Goal: Answer question/provide support: Share knowledge or assist other users

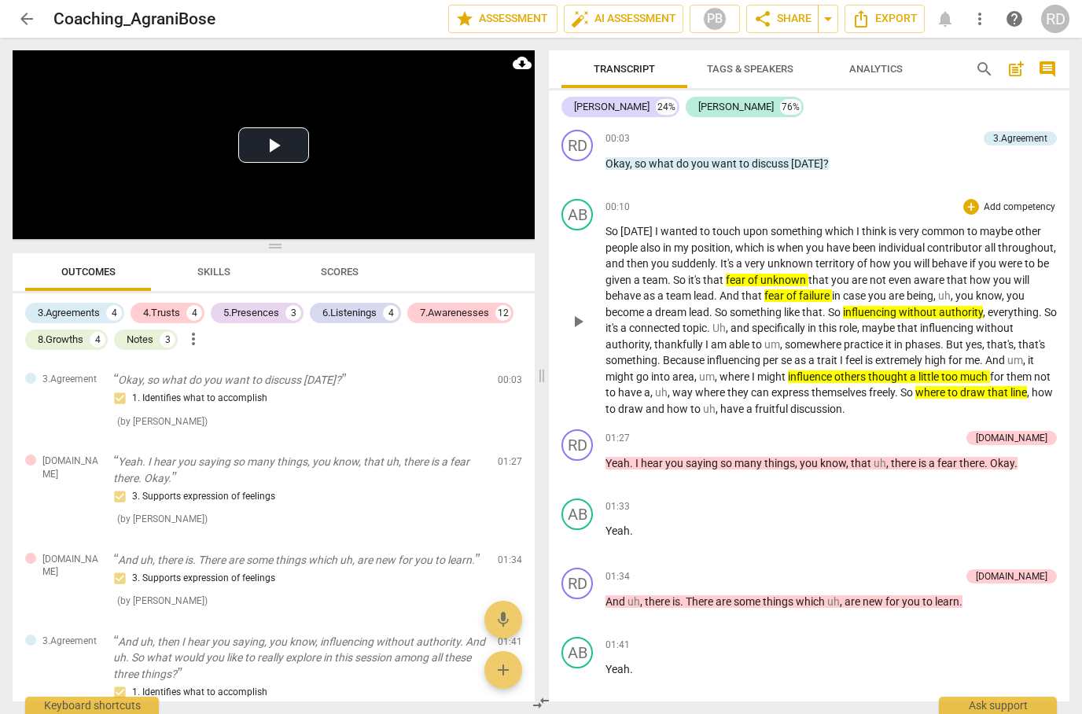
click at [761, 275] on span "of" at bounding box center [754, 280] width 13 height 13
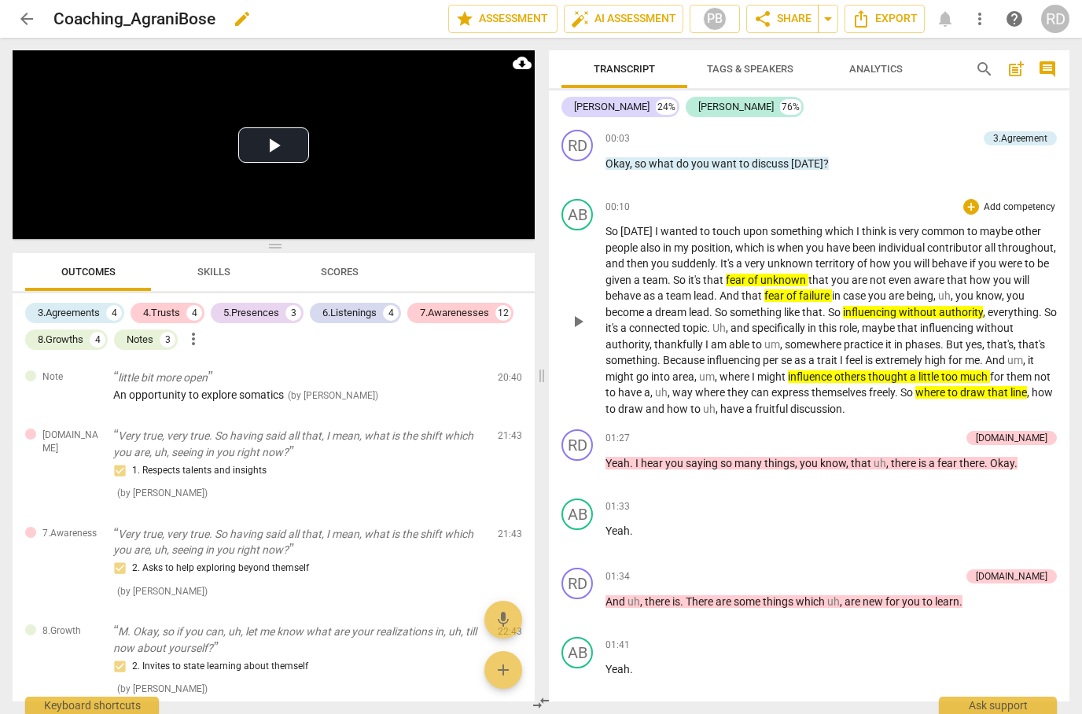
scroll to position [2995, 0]
click at [278, 143] on button "Play Video" at bounding box center [273, 144] width 71 height 35
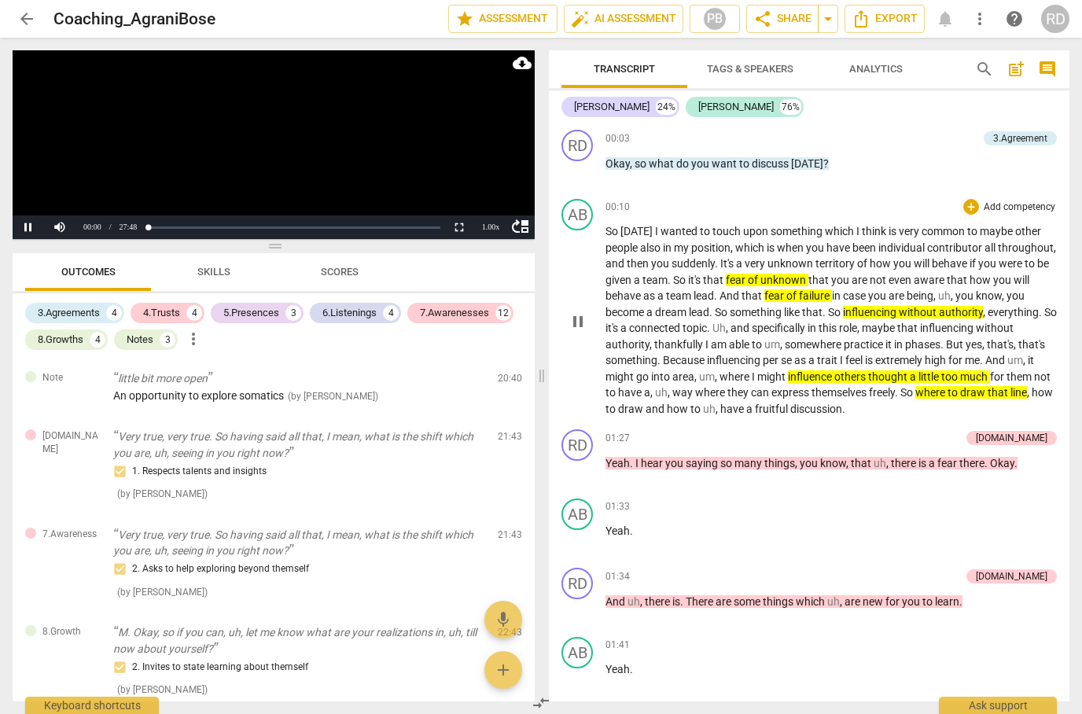
click at [67, 171] on video at bounding box center [274, 144] width 522 height 189
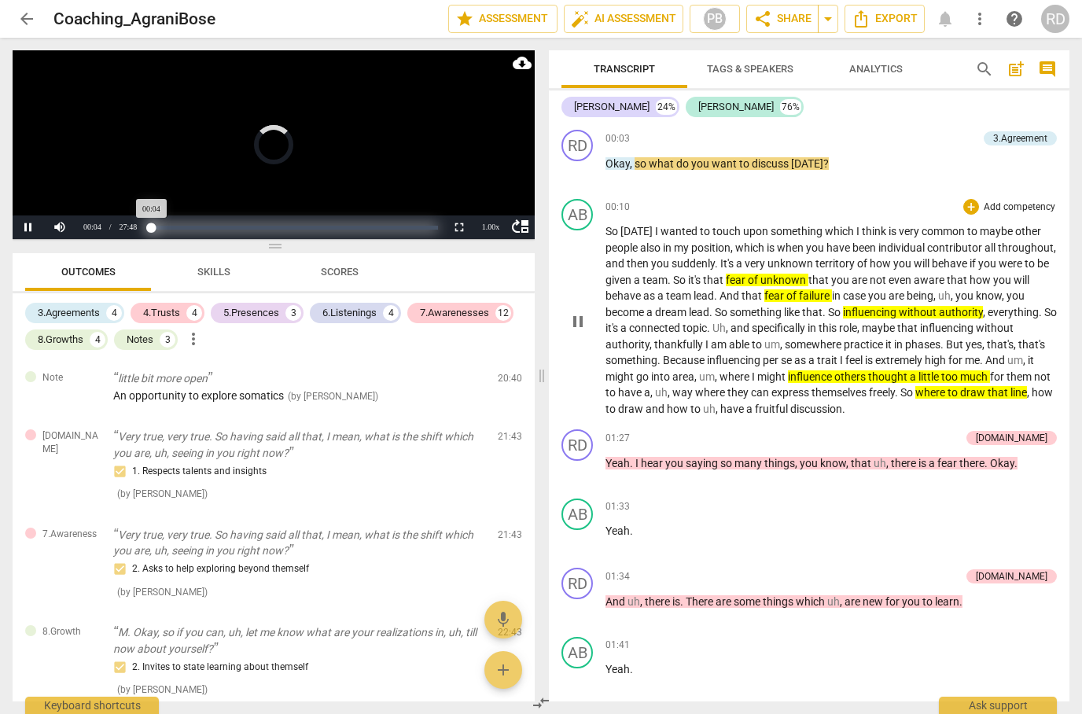
click at [152, 227] on div "Progress : 0.27%" at bounding box center [151, 228] width 1 height 4
click at [119, 163] on video at bounding box center [274, 144] width 522 height 189
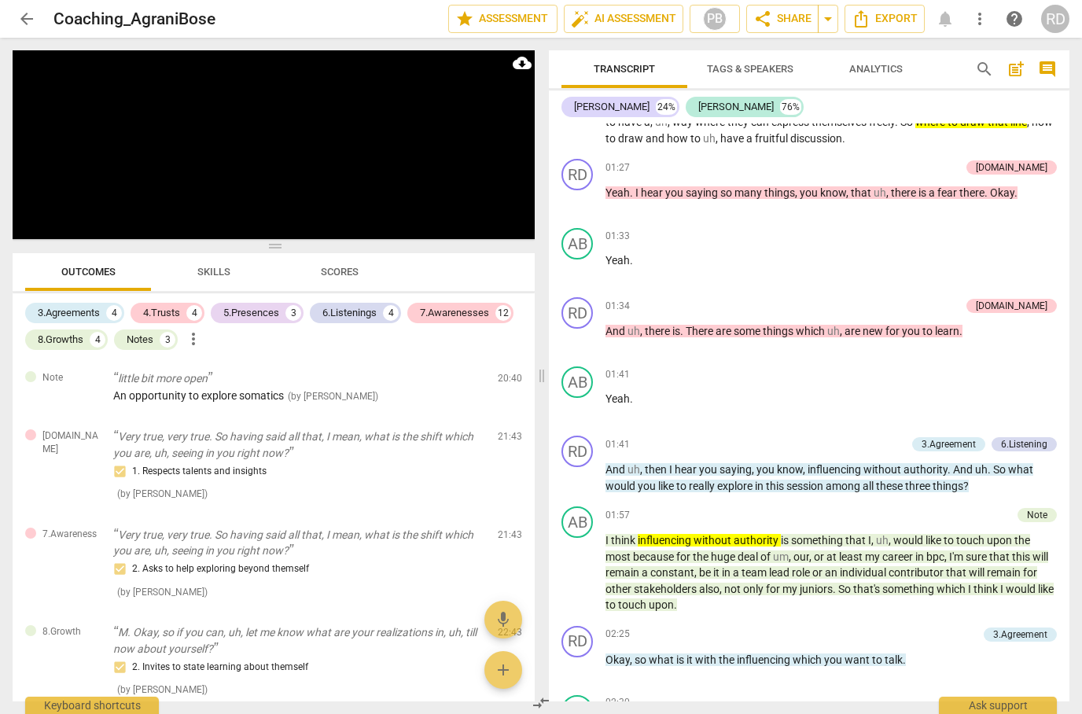
scroll to position [267, 0]
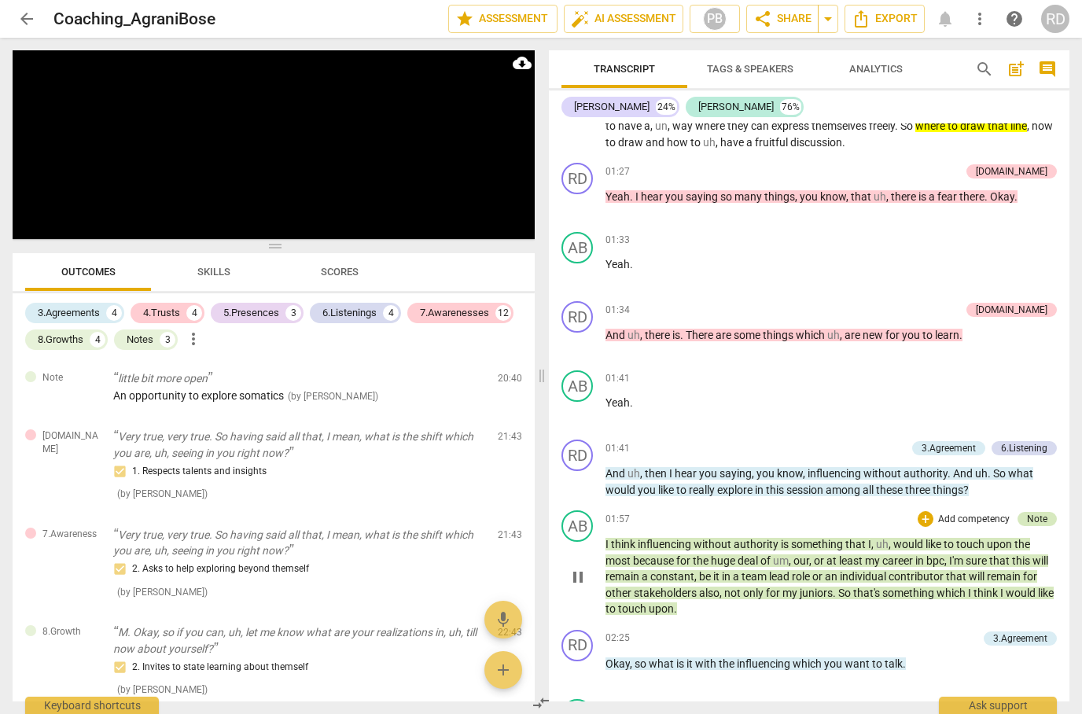
click at [1045, 512] on div "Note" at bounding box center [1037, 519] width 20 height 14
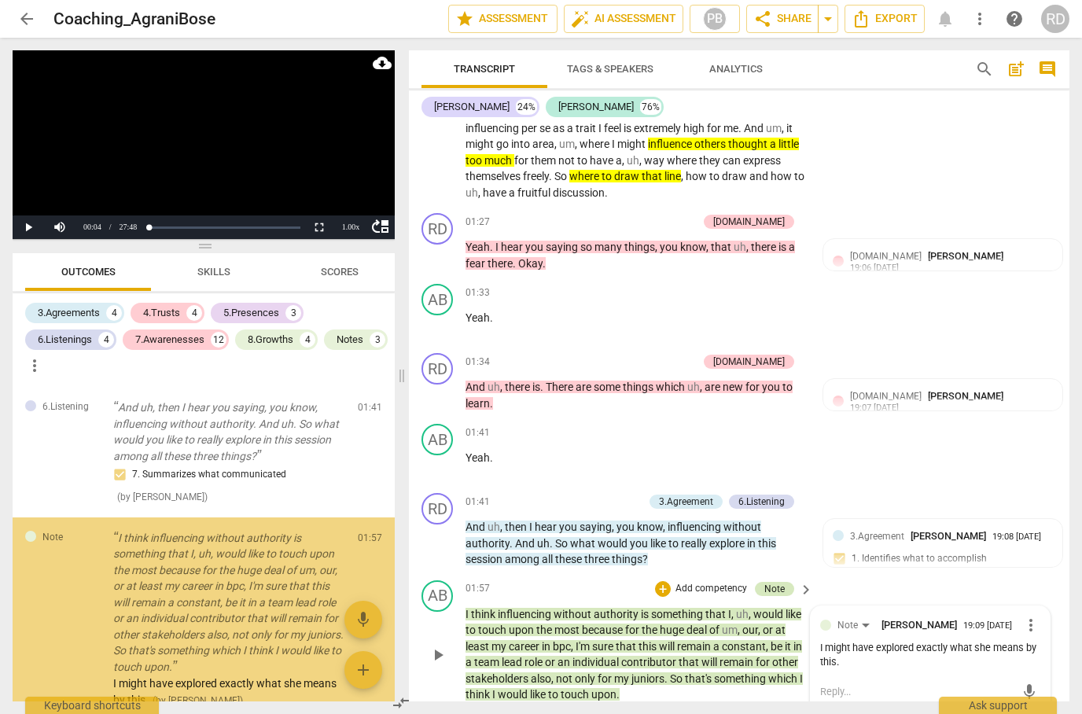
scroll to position [381, 0]
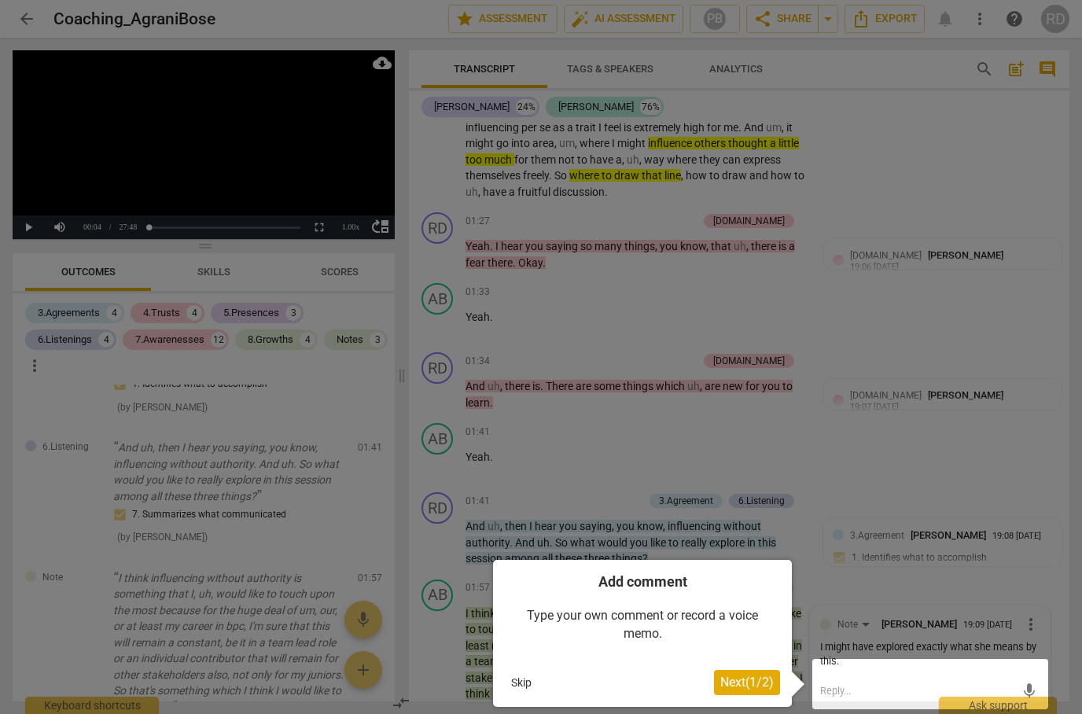
click at [521, 680] on button "Skip" at bounding box center [521, 683] width 33 height 24
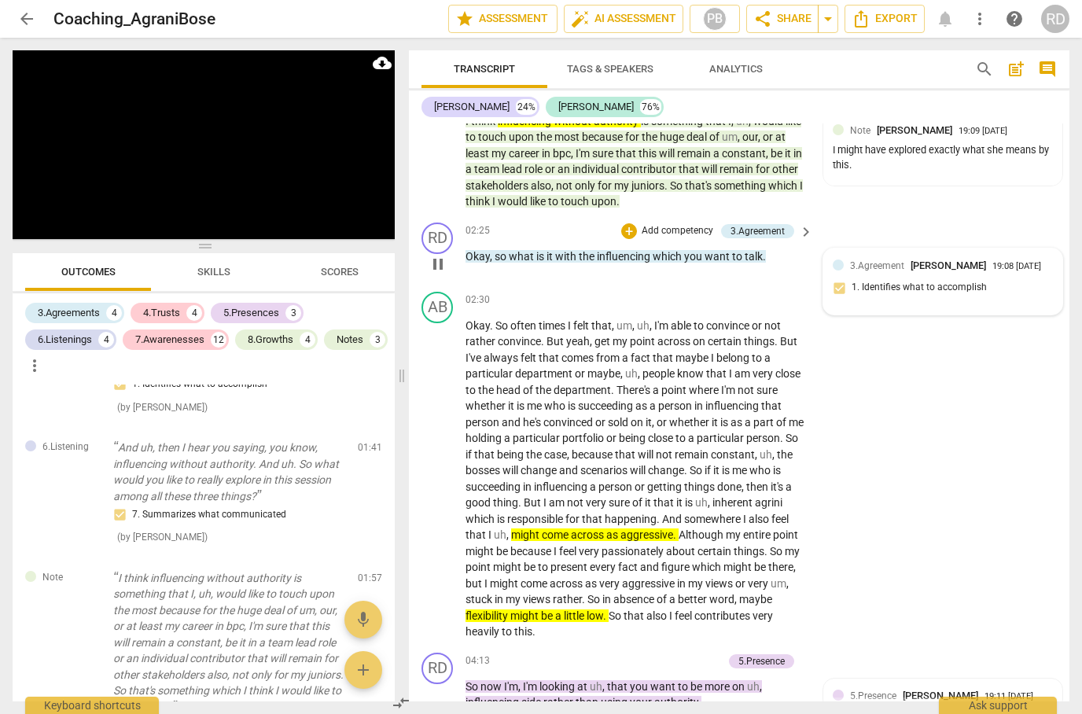
scroll to position [776, 0]
click at [993, 481] on div "AB play_arrow pause 02:30 + Add competency keyboard_arrow_right Okay . So often…" at bounding box center [739, 466] width 661 height 361
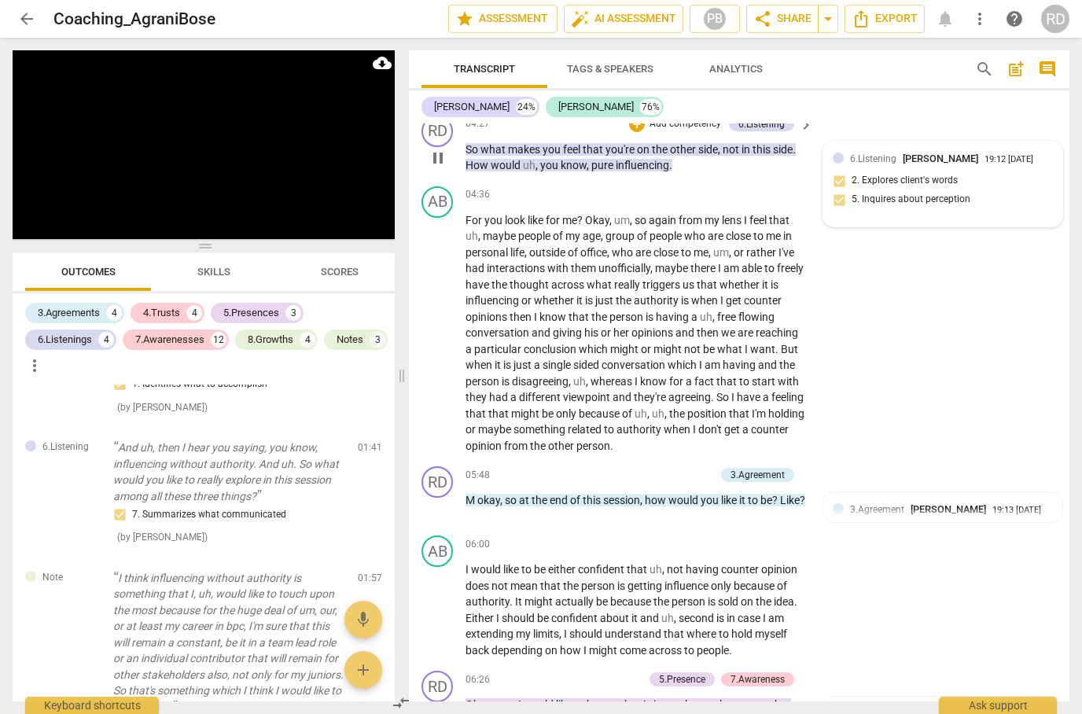
scroll to position [1453, 0]
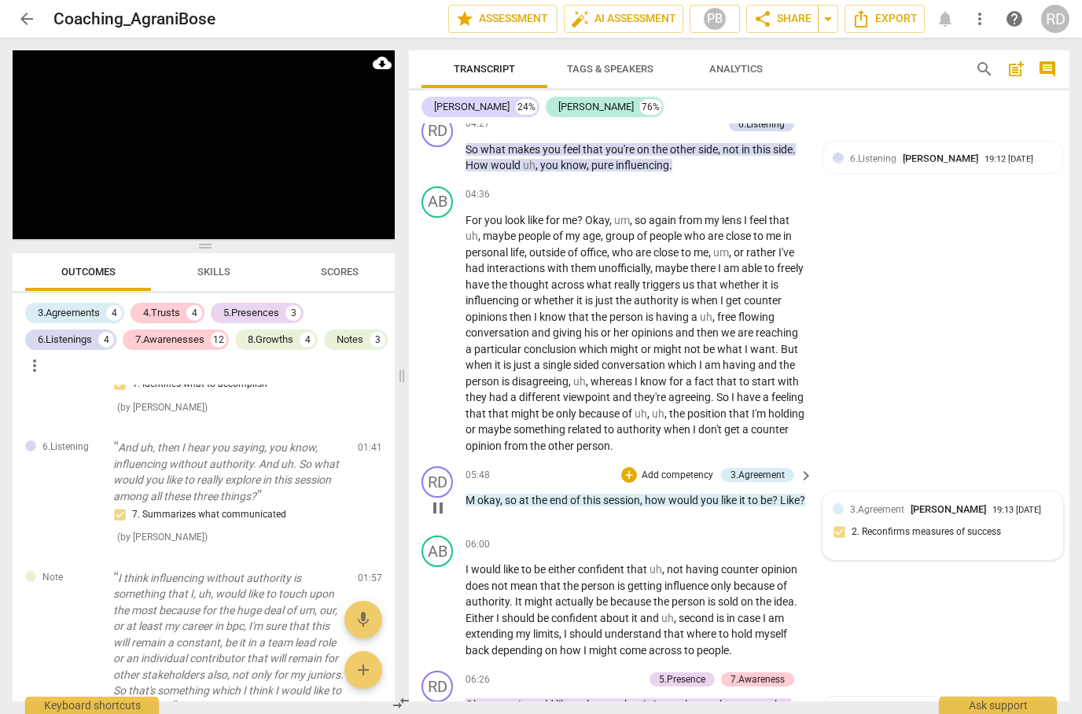
click at [956, 503] on span "[PERSON_NAME]" at bounding box center [949, 509] width 76 height 12
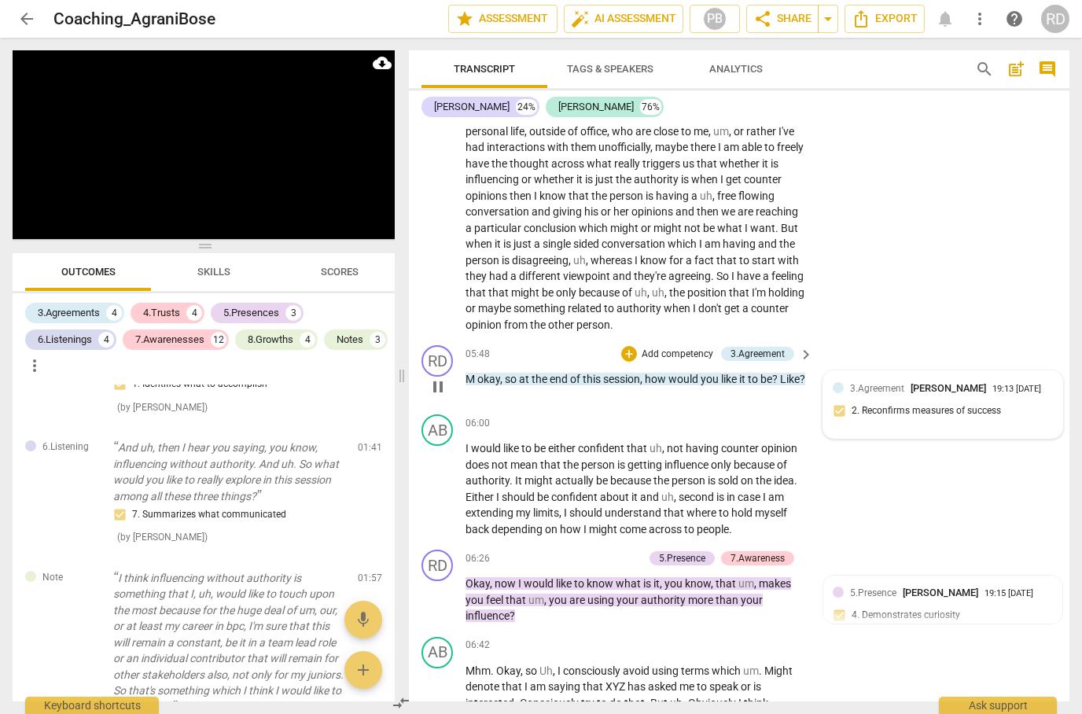
scroll to position [0, 0]
click at [964, 388] on div "3.Agreement [PERSON_NAME] 19:13 [DATE] 2. Reconfirms measures of success" at bounding box center [943, 405] width 220 height 48
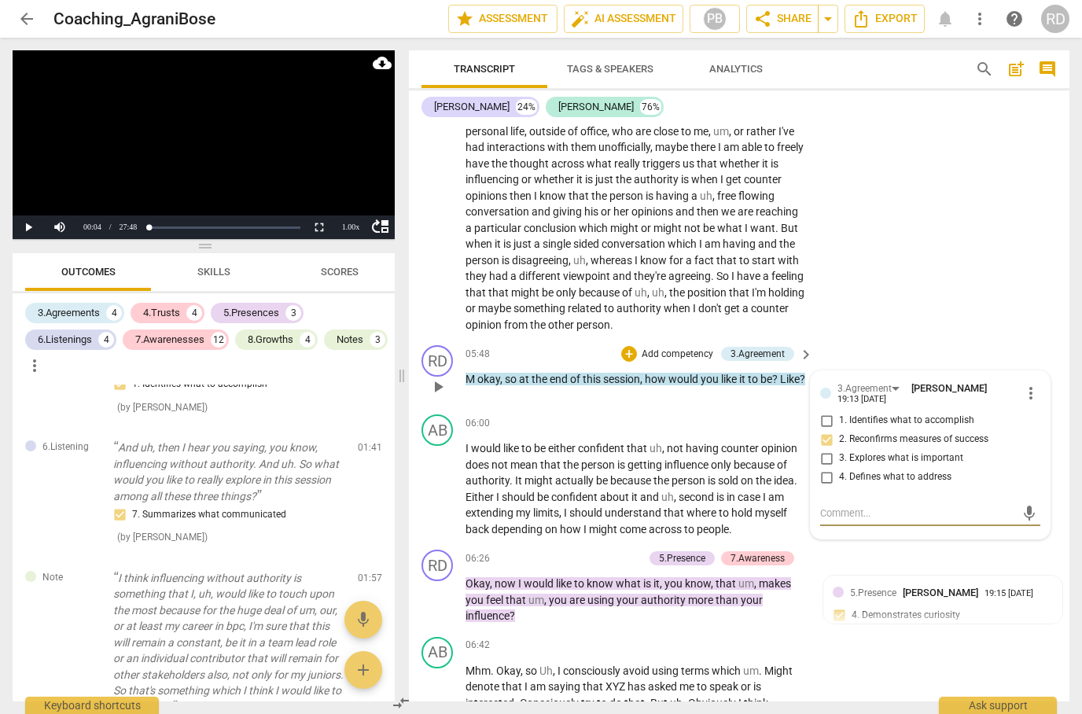
click at [827, 449] on input "3. Explores what is important" at bounding box center [826, 458] width 25 height 19
checkbox input "true"
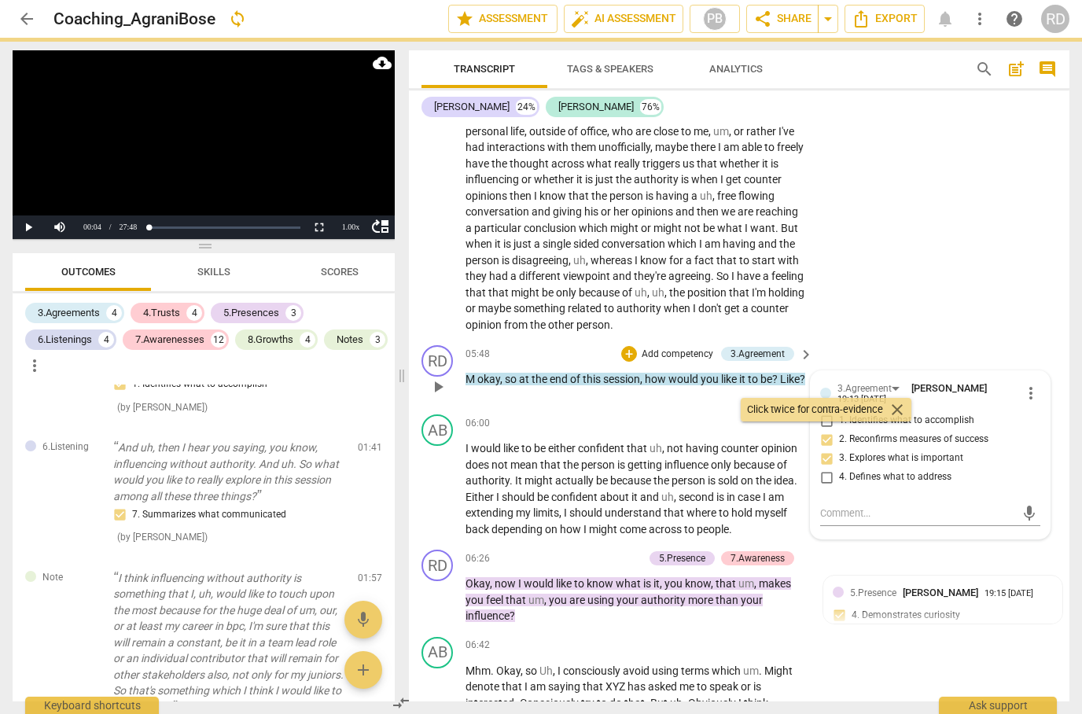
click at [824, 468] on input "4. Defines what to address" at bounding box center [826, 477] width 25 height 19
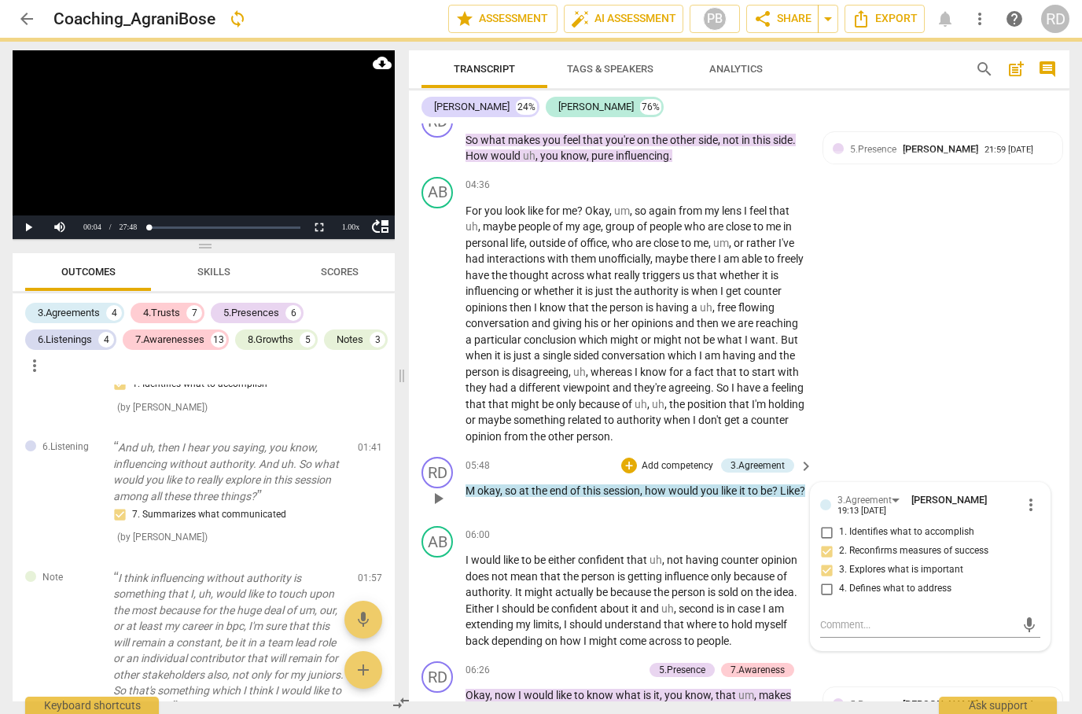
checkbox input "true"
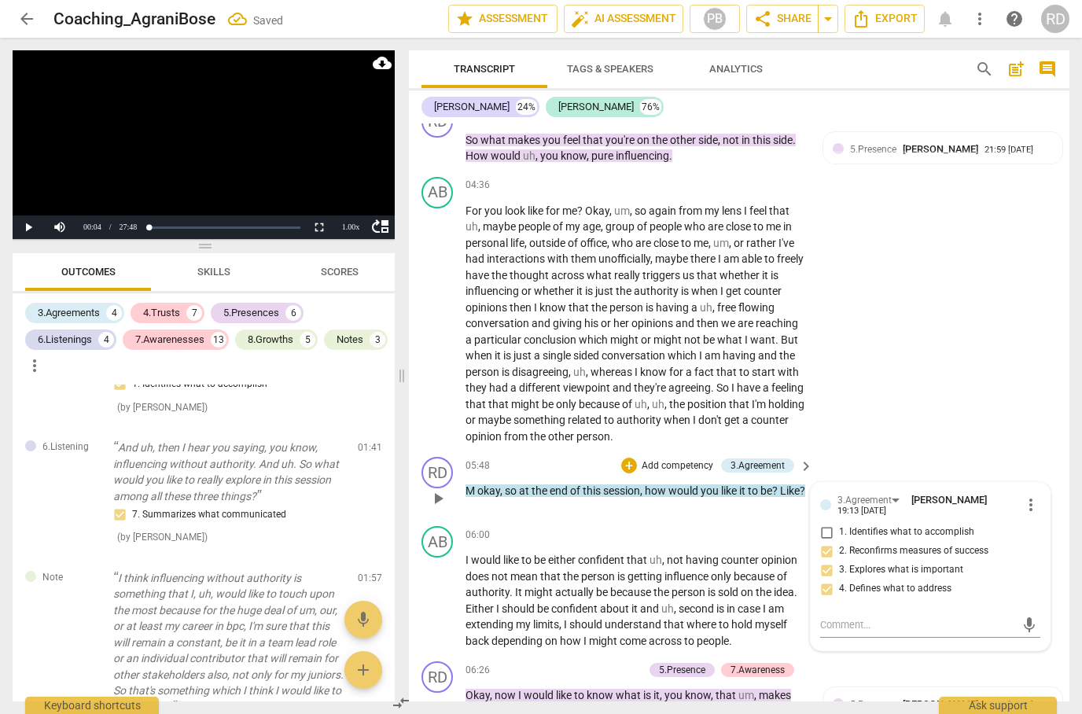
click at [835, 523] on input "1. Identifies what to accomplish" at bounding box center [826, 532] width 25 height 19
checkbox input "true"
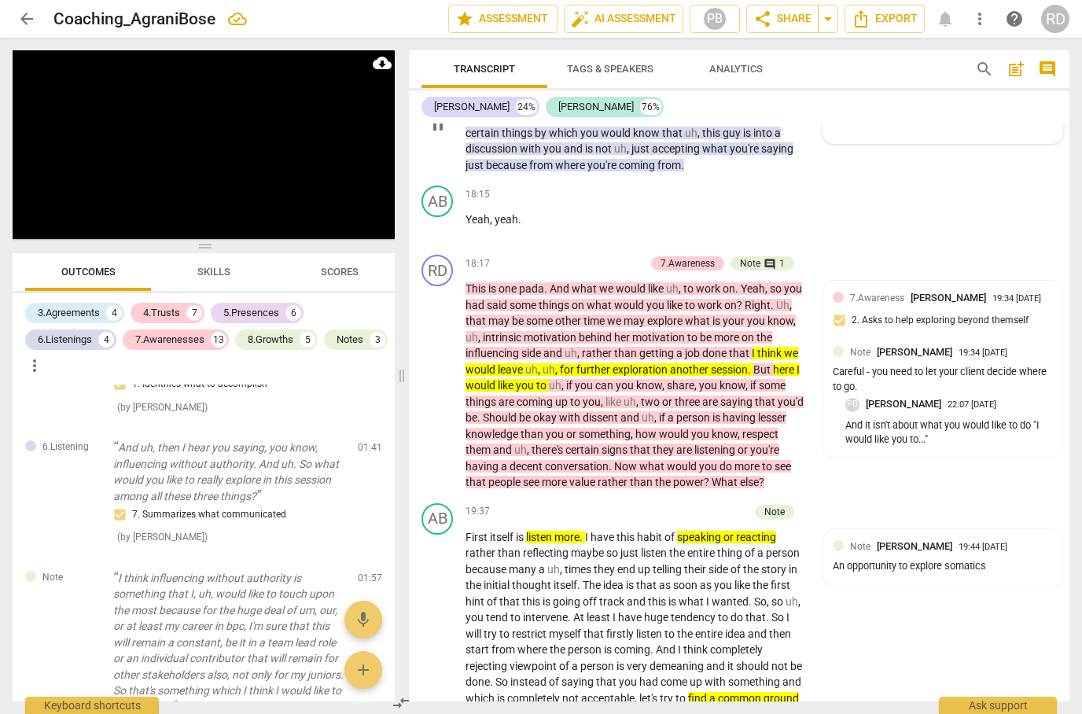
scroll to position [5821, 0]
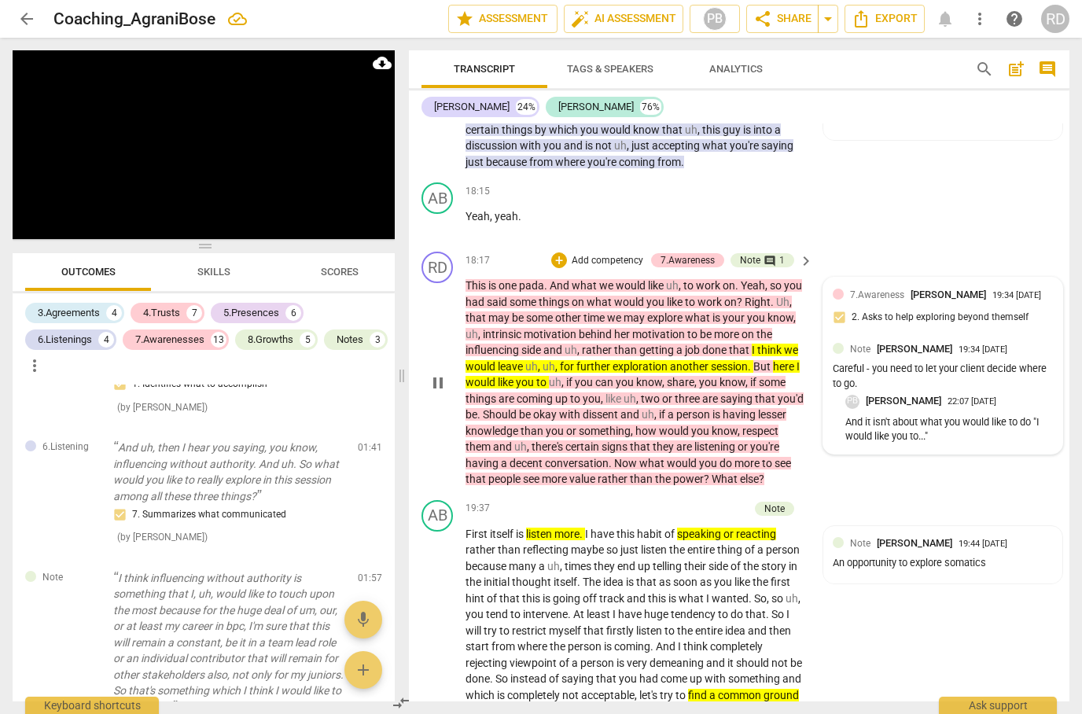
click at [1019, 395] on div "PB [PERSON_NAME] 22:07 [DATE] And it isn't about what you would like to do "I w…" at bounding box center [950, 420] width 208 height 50
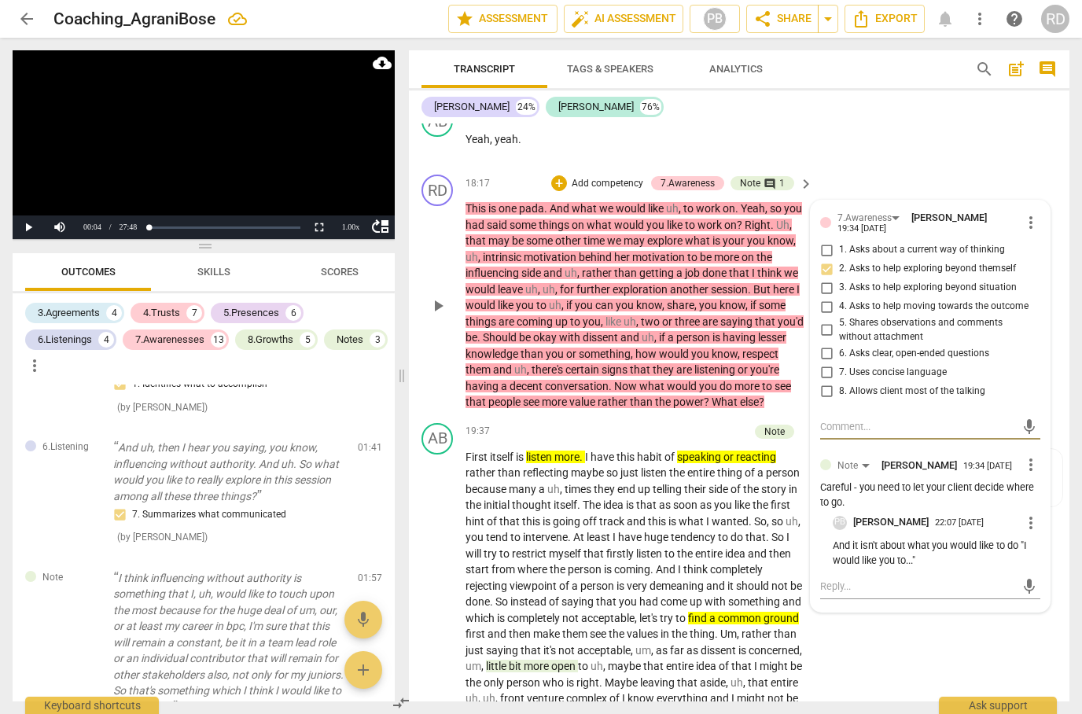
scroll to position [5899, 0]
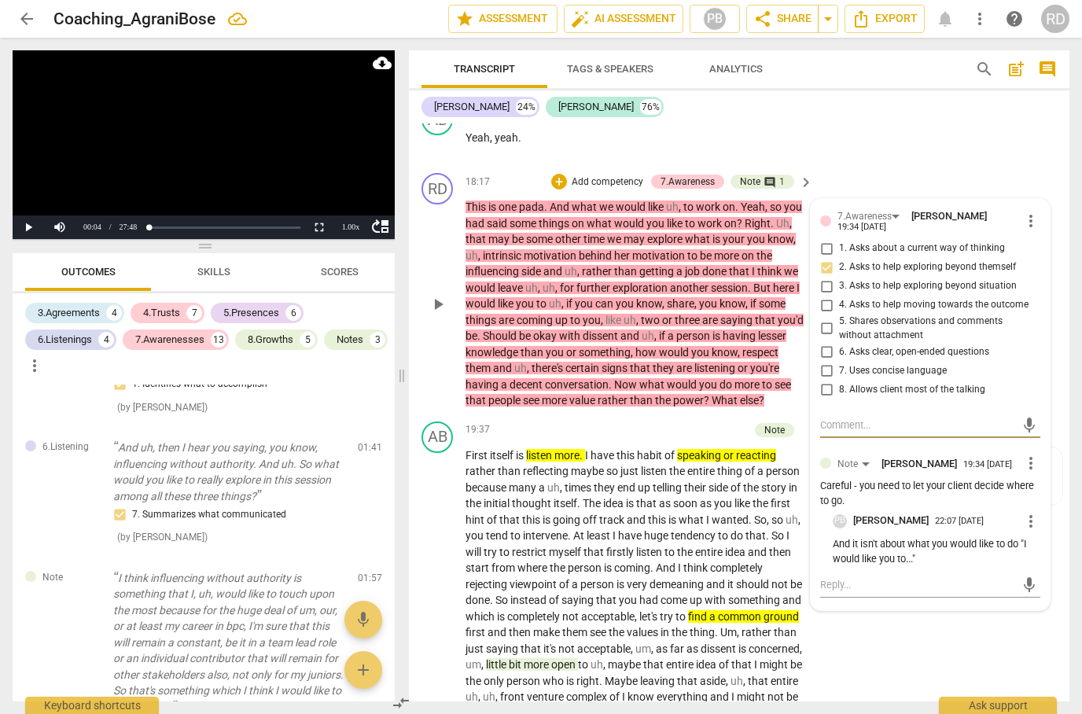
click at [995, 479] on div "Careful - you need to let your client decide where to go." at bounding box center [930, 494] width 220 height 30
click at [953, 454] on div "Note [PERSON_NAME] 19:34 [DATE] more_vert Careful - you need to let your client…" at bounding box center [930, 483] width 220 height 58
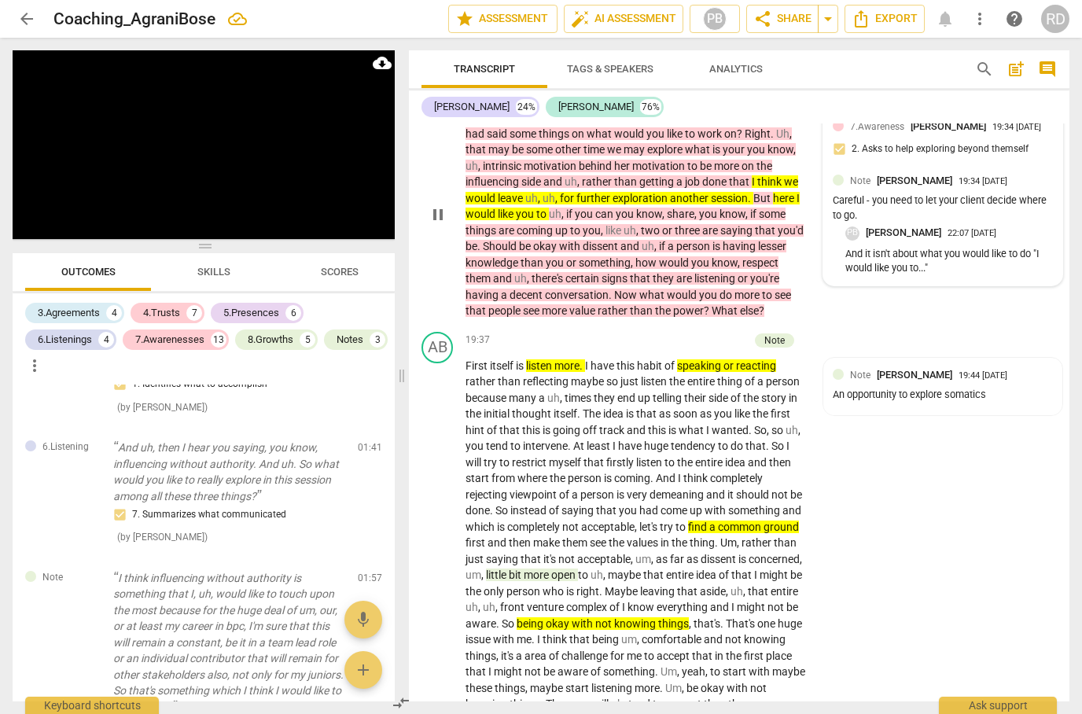
scroll to position [5991, 0]
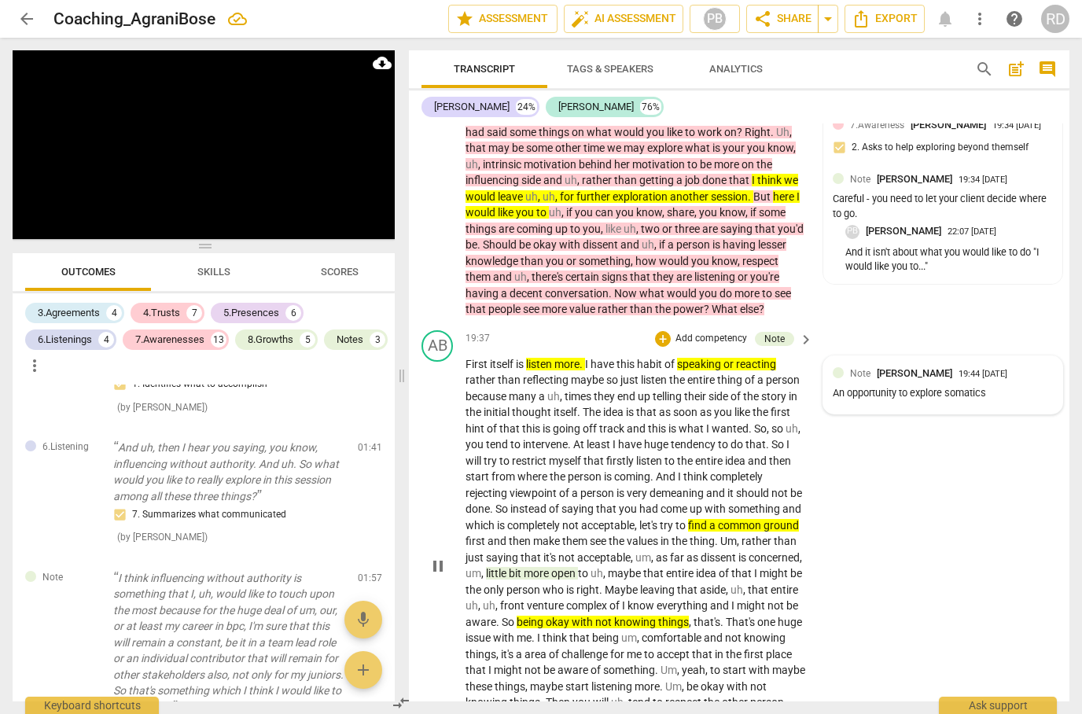
click at [993, 386] on div "An opportunity to explore somatics" at bounding box center [943, 393] width 220 height 15
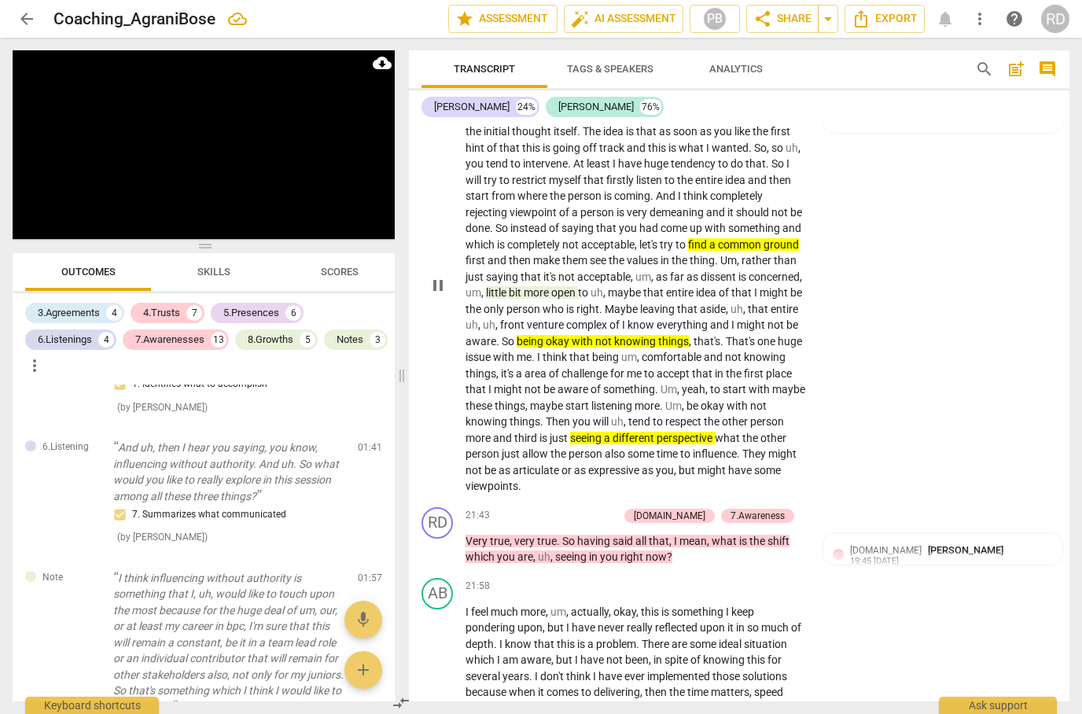
scroll to position [6274, 0]
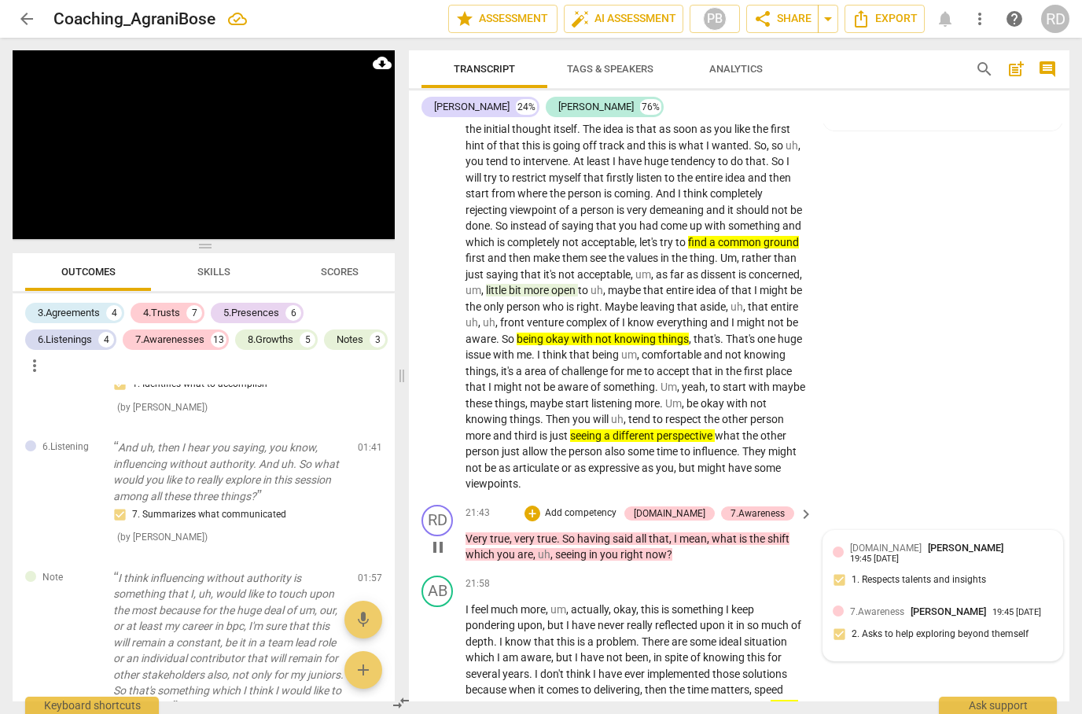
click at [969, 540] on div "[DOMAIN_NAME] [PERSON_NAME] 19:45 [DATE] 1. Respects talents and insights" at bounding box center [943, 568] width 220 height 57
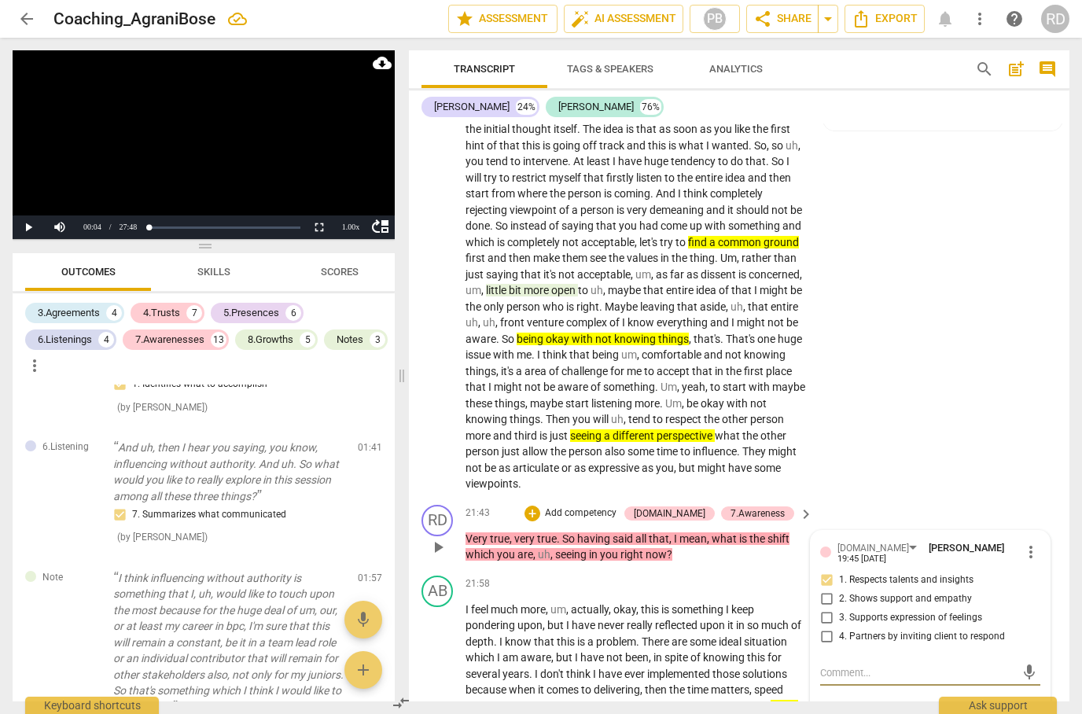
click at [931, 628] on label "4. Partners by inviting client to respond" at bounding box center [924, 637] width 220 height 19
click at [839, 628] on input "4. Partners by inviting client to respond" at bounding box center [826, 637] width 25 height 19
checkbox input "true"
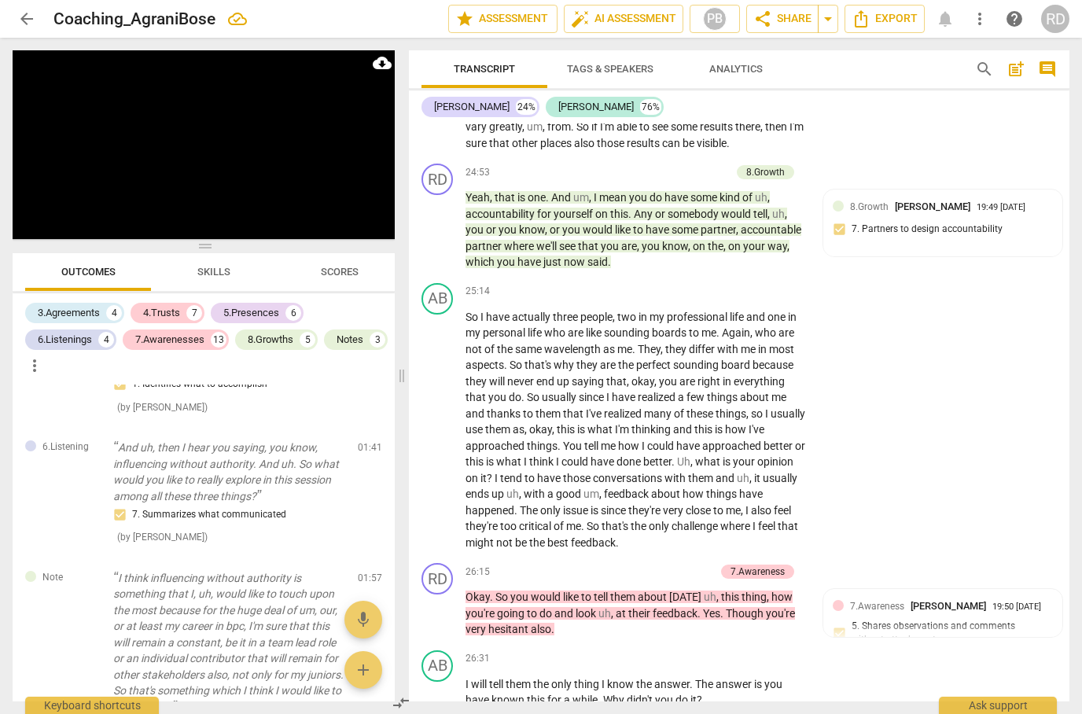
scroll to position [7443, 0]
click at [1009, 599] on div "7.Awareness [PERSON_NAME] 19:50 [DATE] 5. Shares observations and comments with…" at bounding box center [943, 627] width 220 height 57
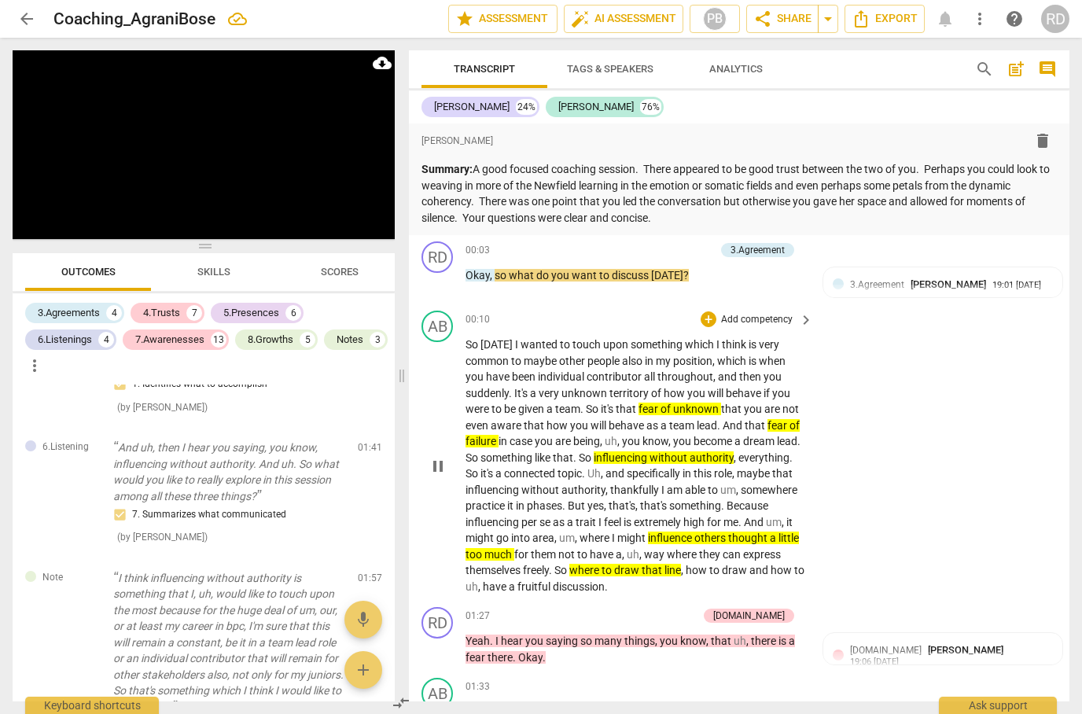
scroll to position [0, 0]
click at [770, 252] on div "3.Agreement" at bounding box center [758, 250] width 54 height 14
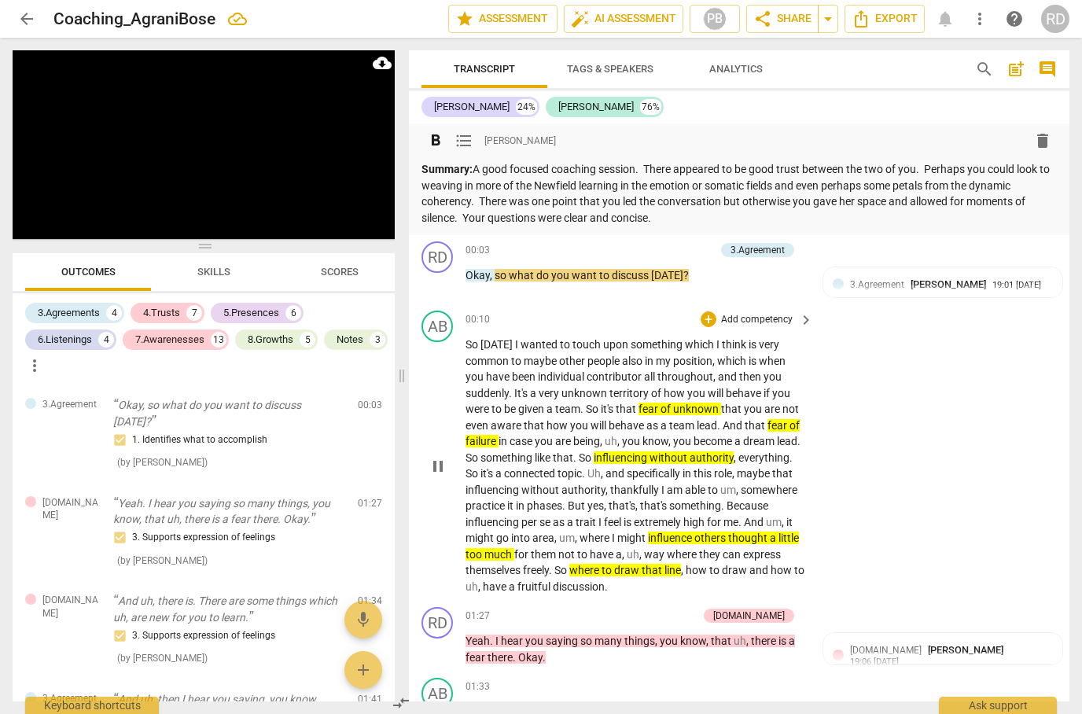
scroll to position [34, 0]
click at [603, 68] on span "Tags & Speakers" at bounding box center [610, 69] width 87 height 12
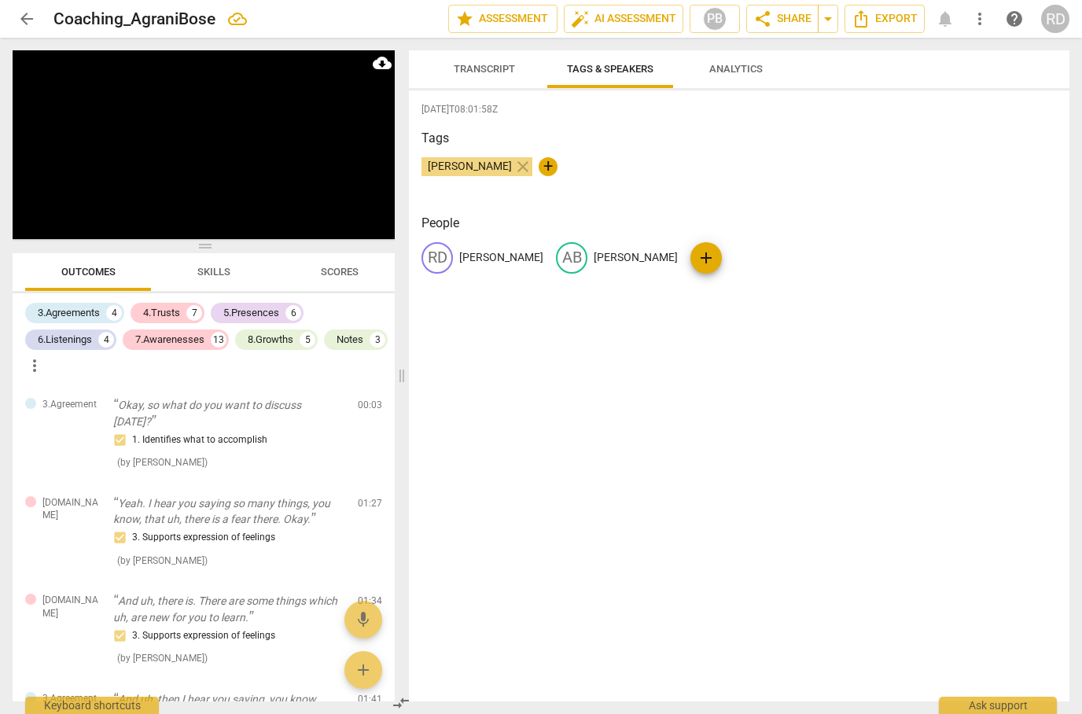
click at [738, 72] on span "Analytics" at bounding box center [736, 69] width 53 height 12
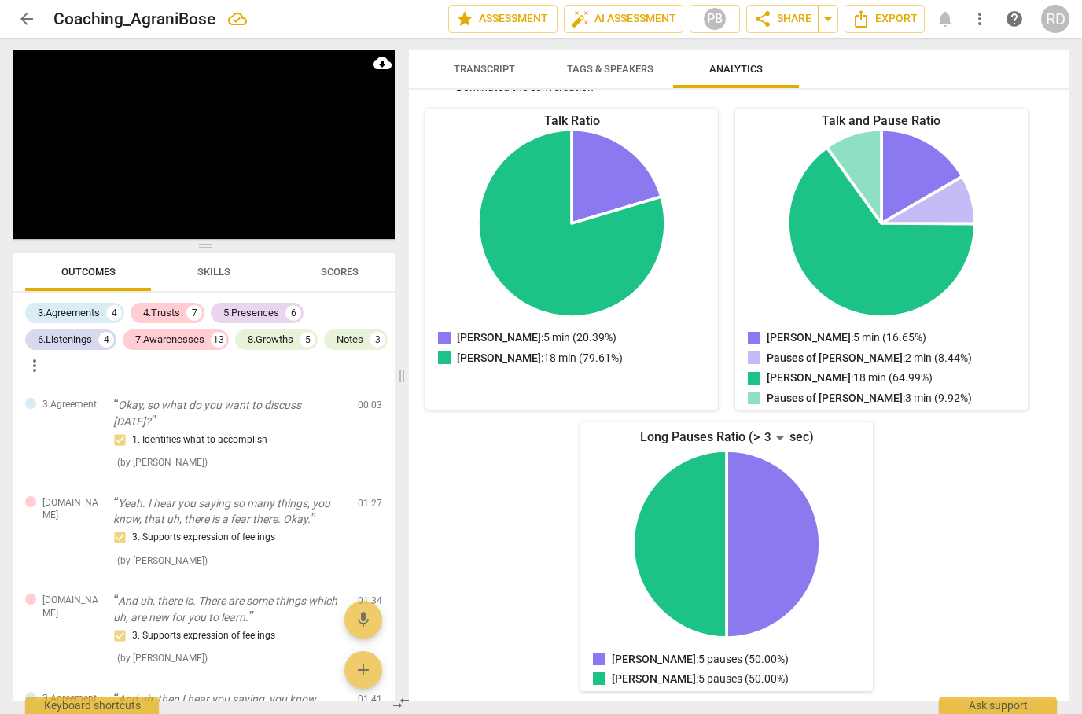
scroll to position [167, 0]
click at [488, 75] on span "Transcript" at bounding box center [484, 69] width 61 height 12
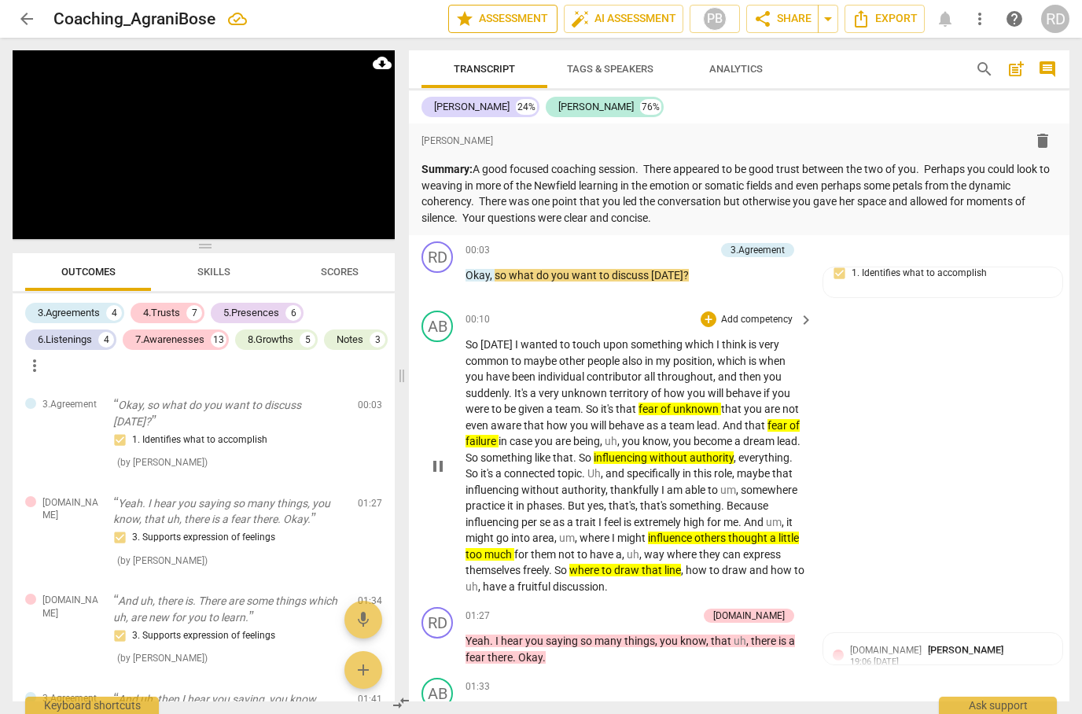
click at [510, 17] on span "star Assessment" at bounding box center [502, 18] width 95 height 19
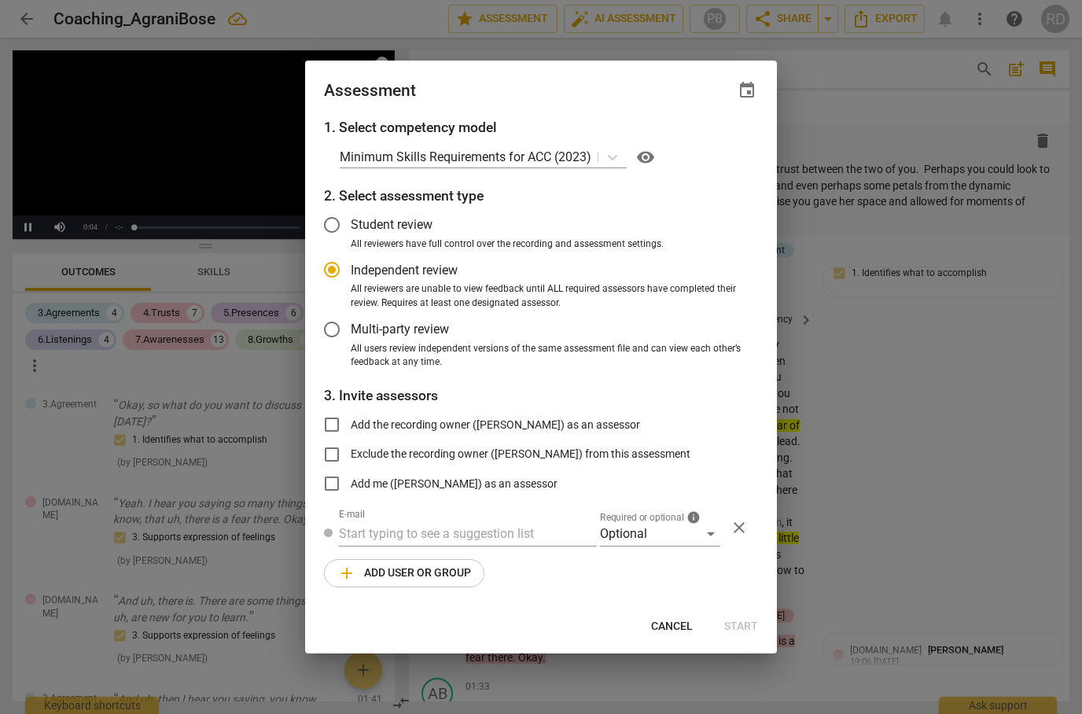
click at [886, 118] on div at bounding box center [541, 357] width 1082 height 714
radio input "false"
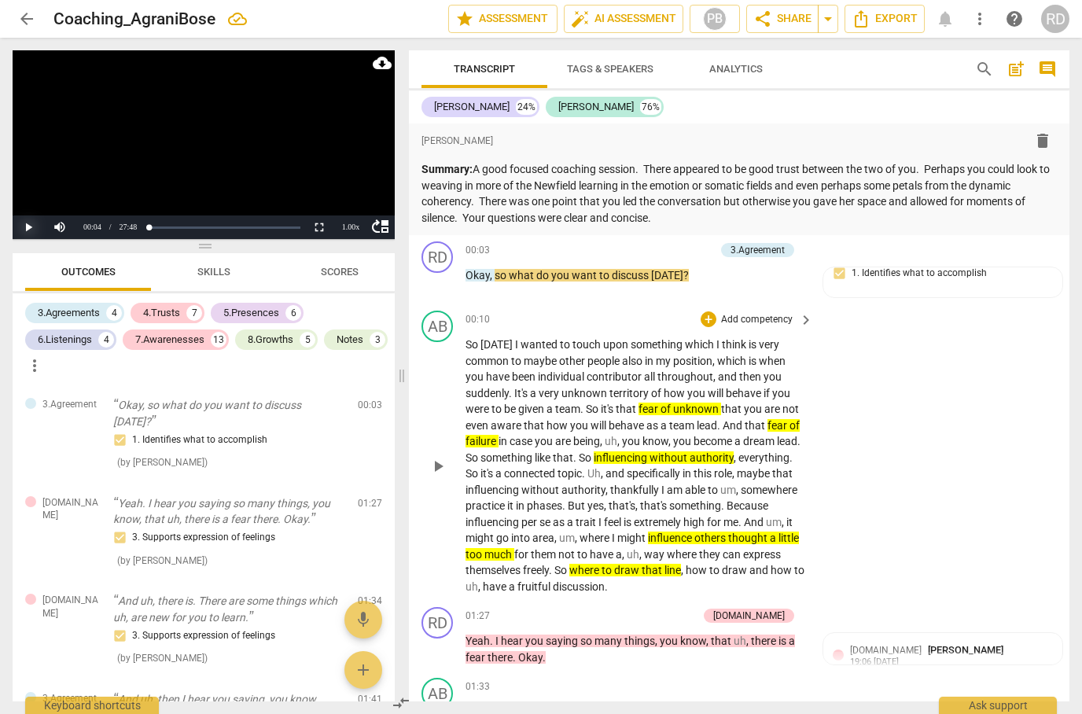
click at [28, 219] on button "Play" at bounding box center [28, 228] width 31 height 24
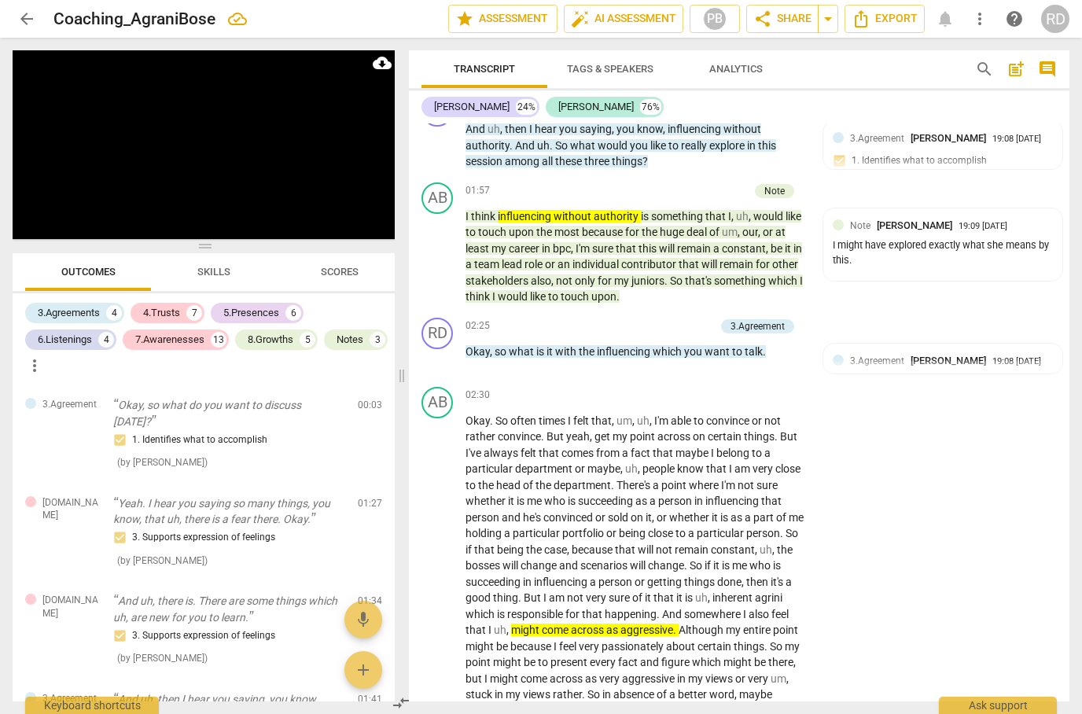
scroll to position [794, 0]
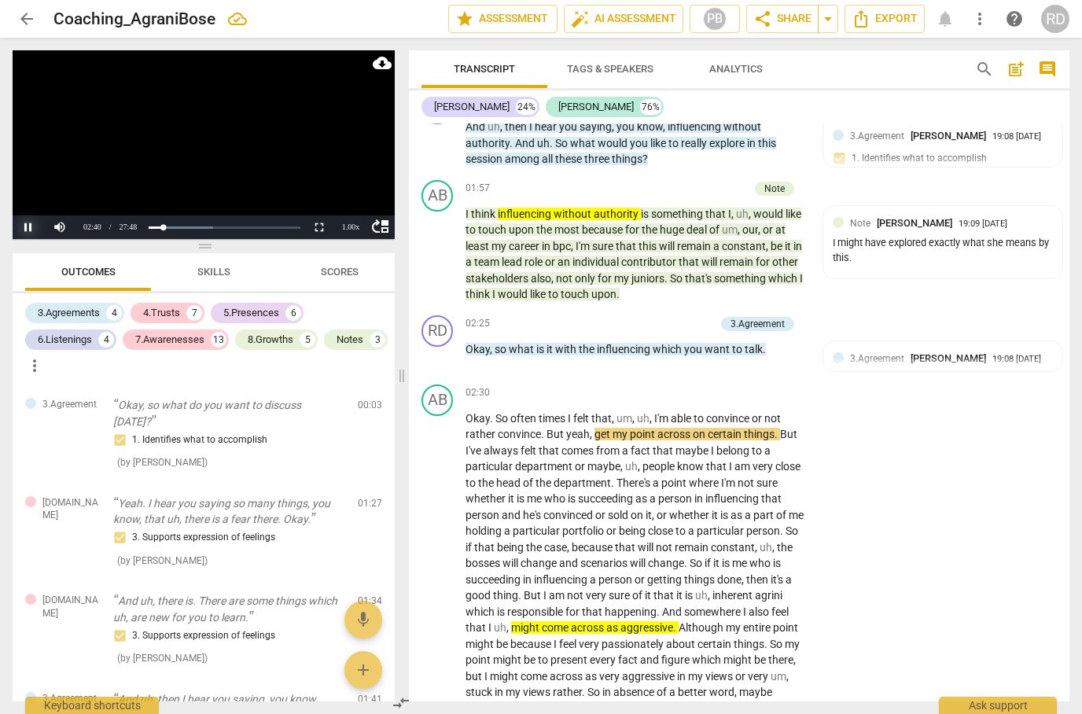
click at [27, 225] on button "Pause" at bounding box center [28, 228] width 31 height 24
click at [24, 219] on button "Play" at bounding box center [28, 228] width 31 height 24
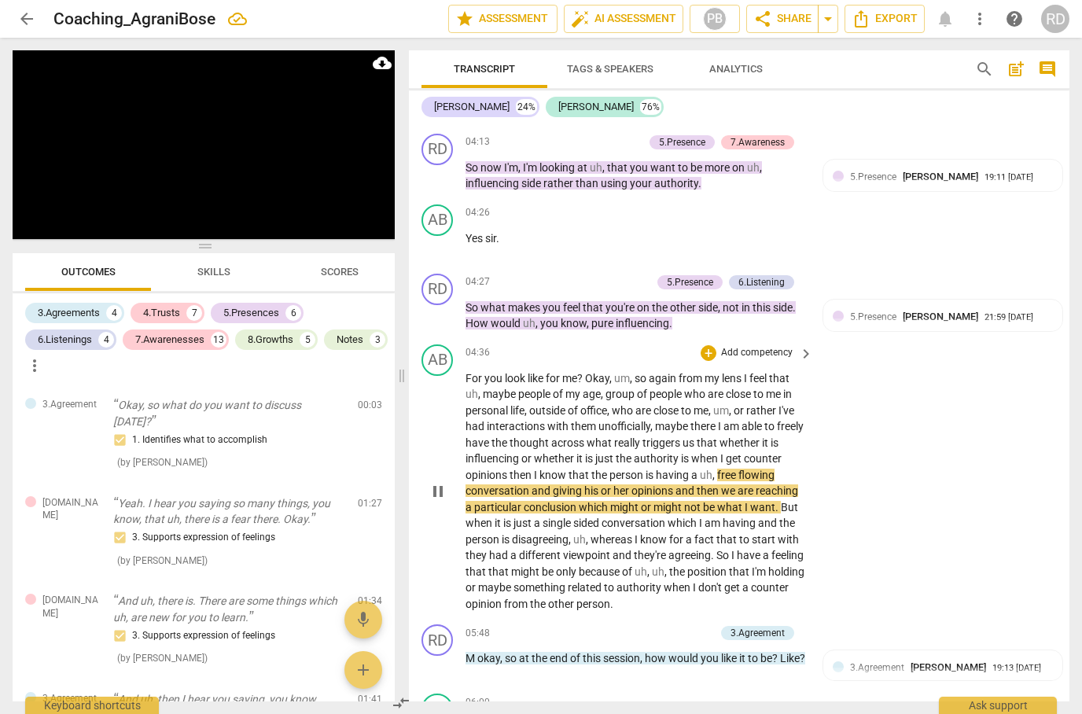
scroll to position [1407, 0]
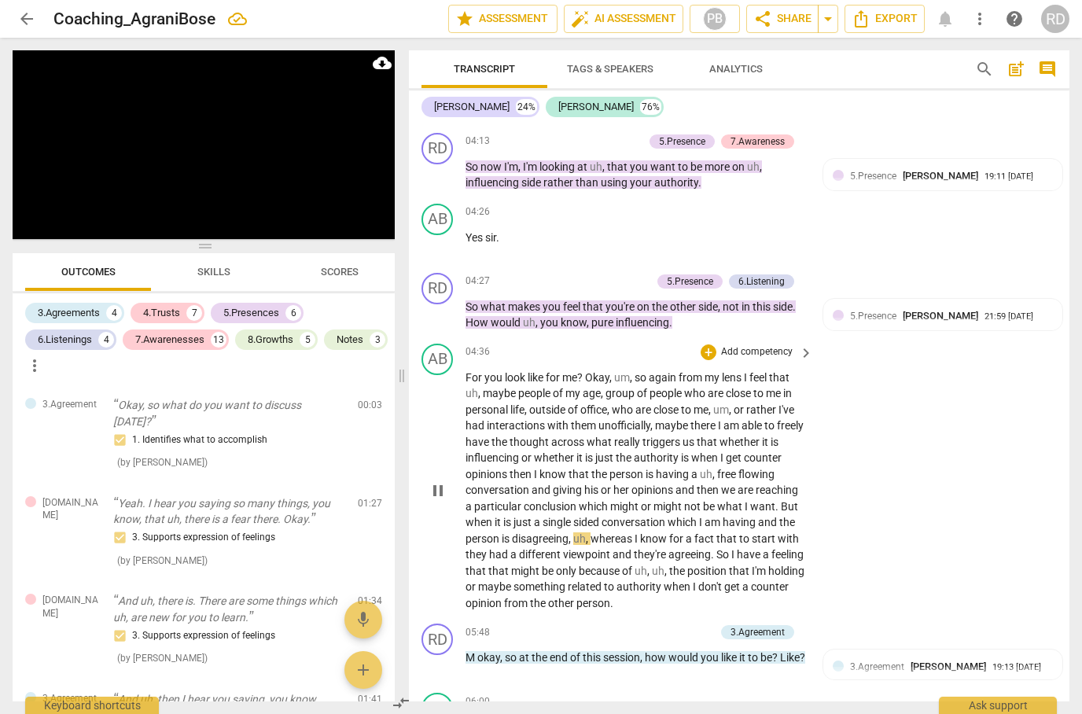
click at [980, 547] on div "AB play_arrow pause 04:36 + Add competency keyboard_arrow_right For you look li…" at bounding box center [739, 477] width 661 height 281
click at [978, 551] on div "AB play_arrow pause 04:36 + Add competency keyboard_arrow_right For you look li…" at bounding box center [739, 477] width 661 height 281
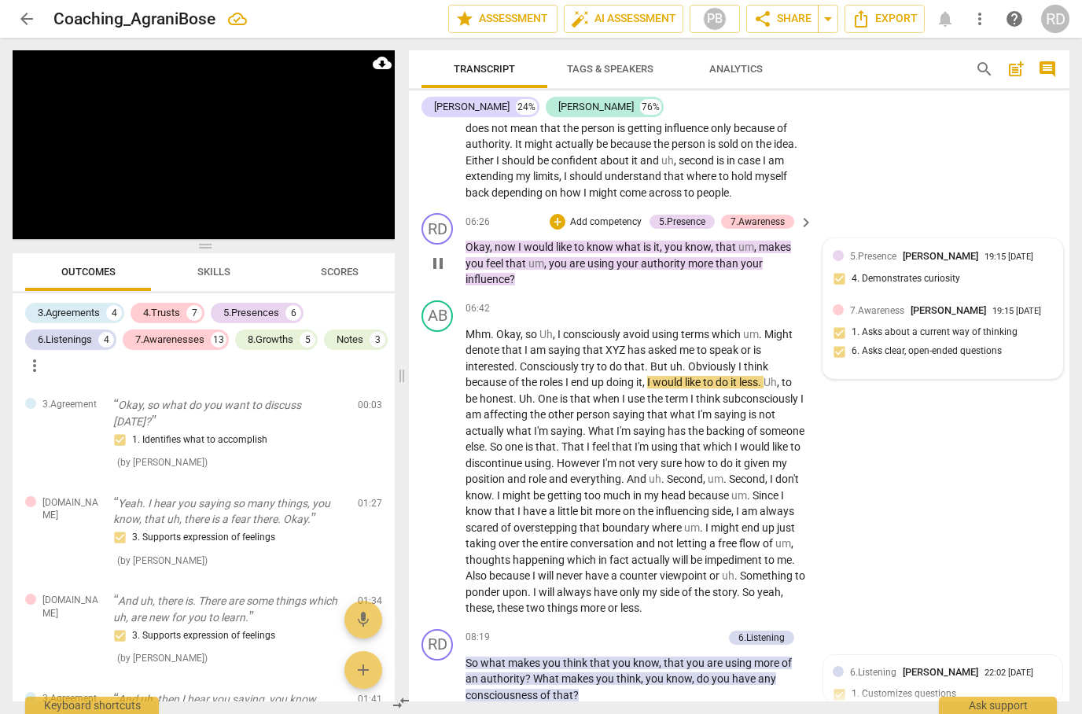
scroll to position [2035, 0]
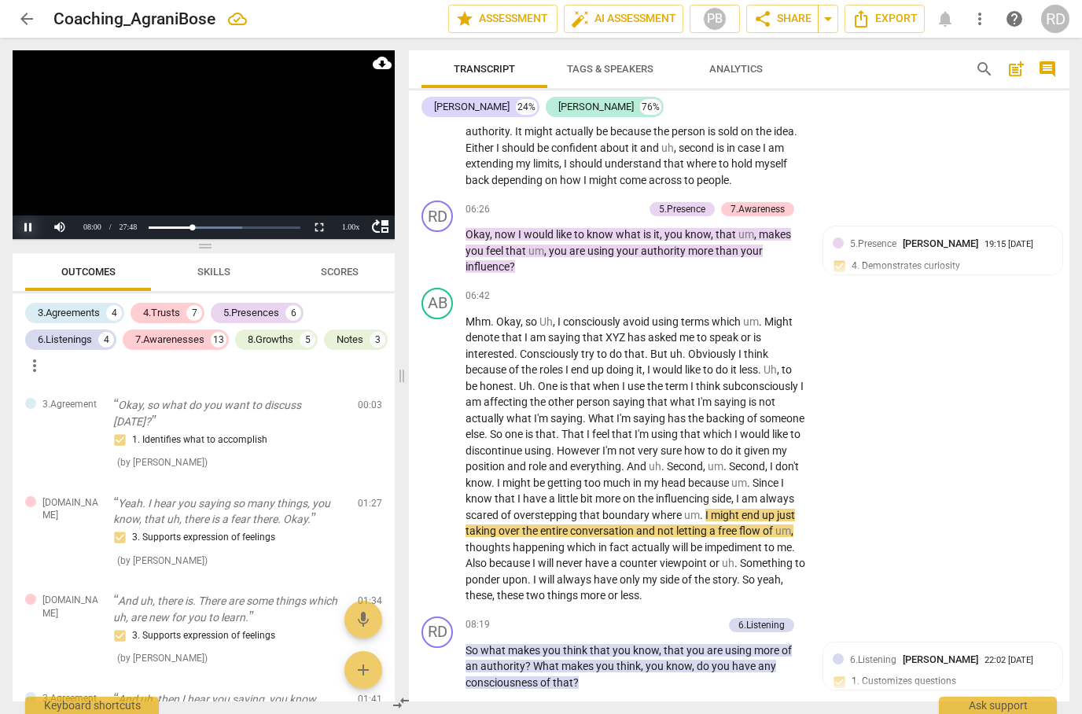
click at [31, 228] on button "Pause" at bounding box center [28, 228] width 31 height 24
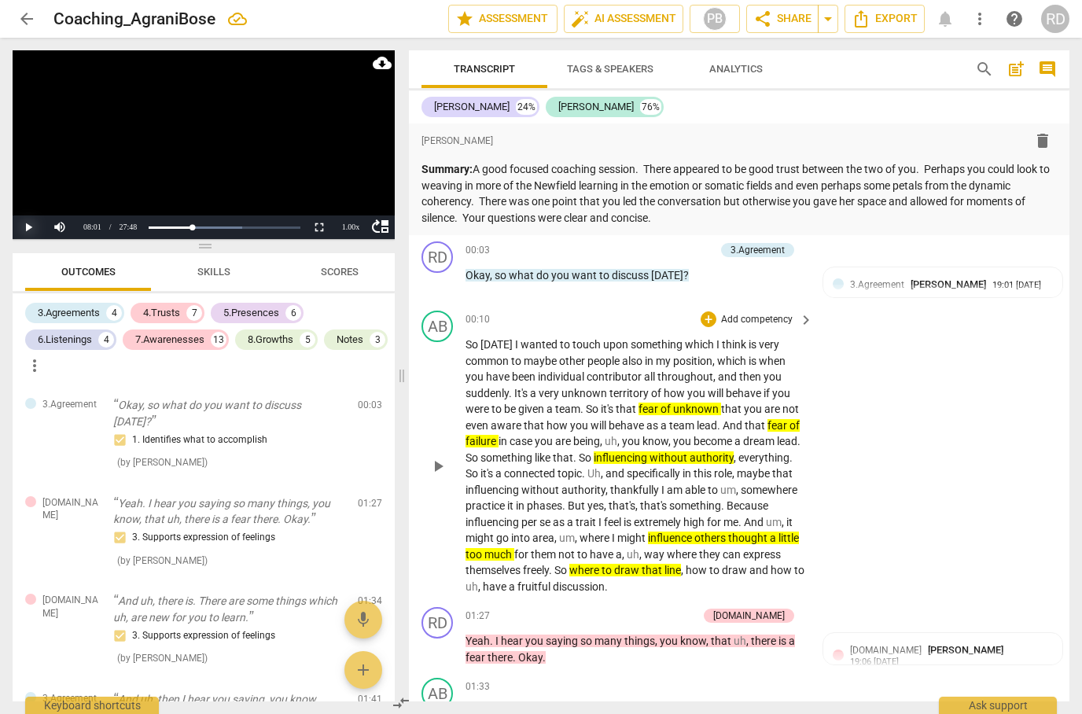
scroll to position [0, 0]
click at [971, 312] on div "3.Agreement [PERSON_NAME] 19:01 [DATE] 1. Identifies what to accomplish" at bounding box center [943, 301] width 220 height 48
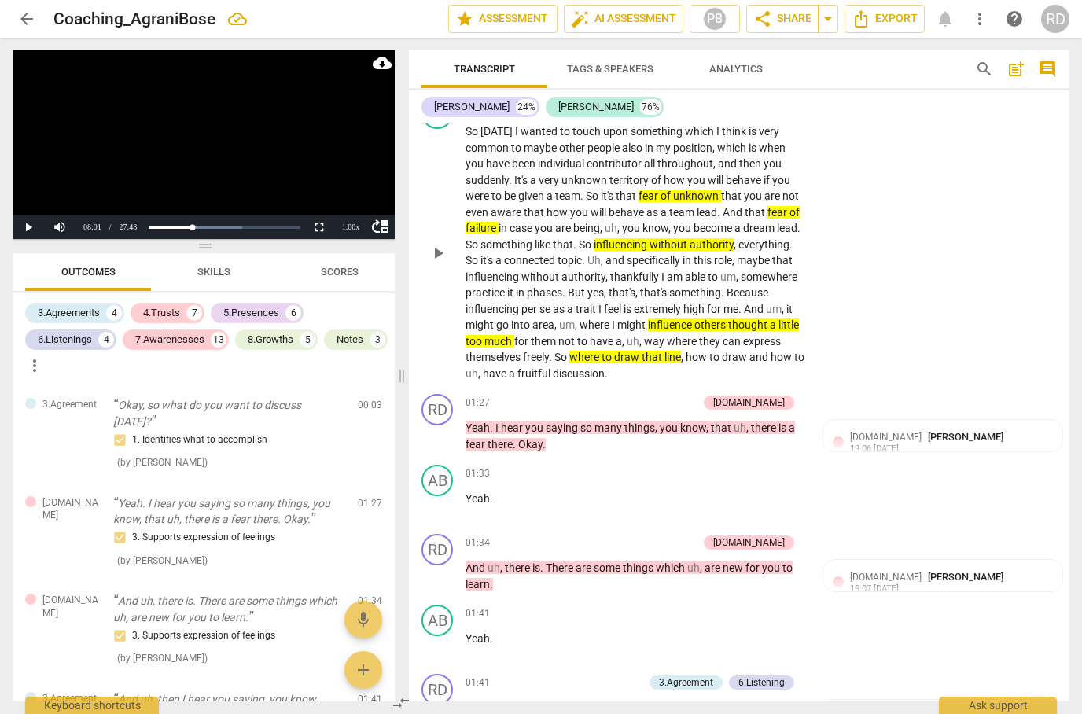
scroll to position [212, 0]
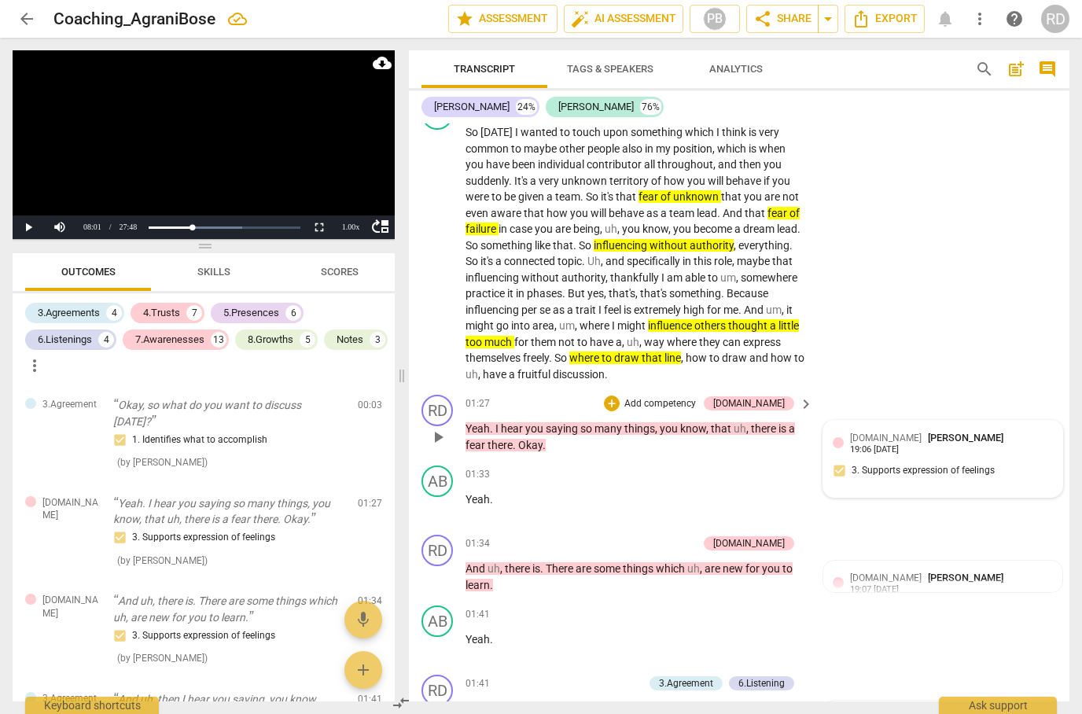
click at [956, 432] on span "[PERSON_NAME]" at bounding box center [966, 438] width 76 height 12
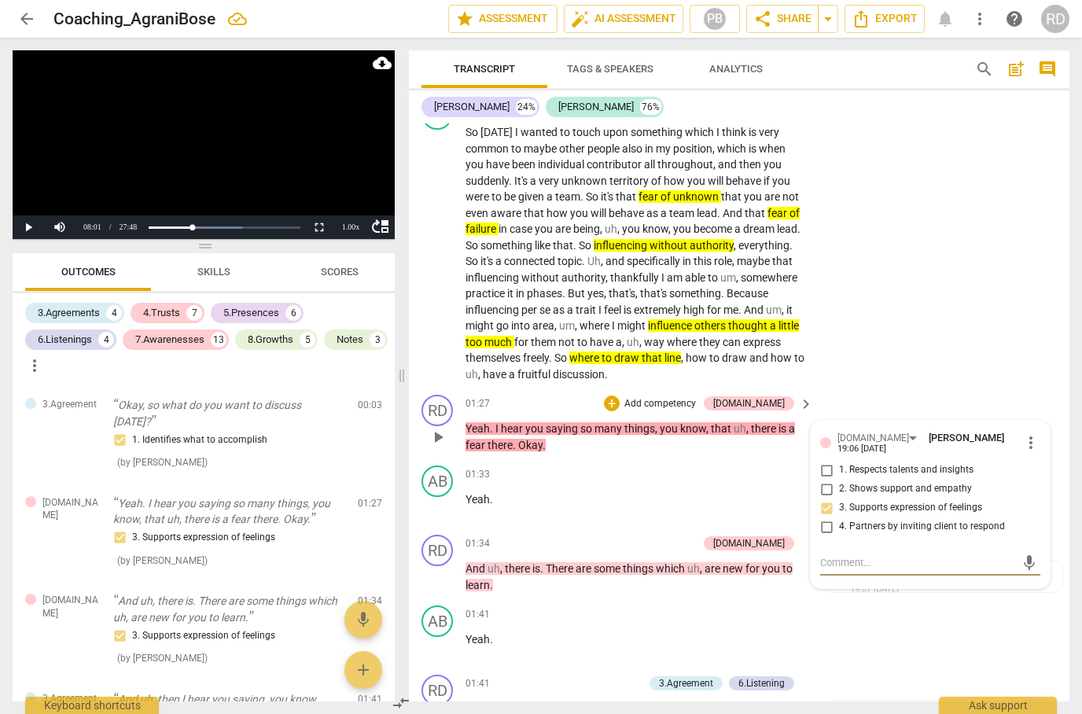
type textarea "O"
type textarea "Ok"
click at [1024, 558] on span "send" at bounding box center [1029, 563] width 17 height 17
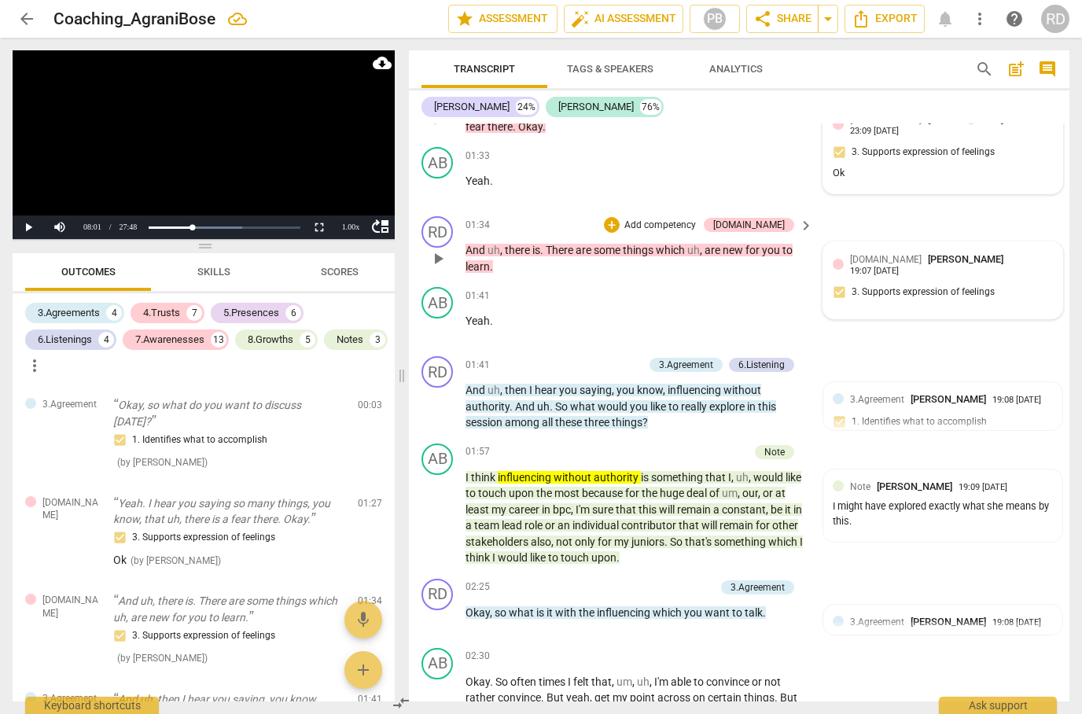
scroll to position [538, 0]
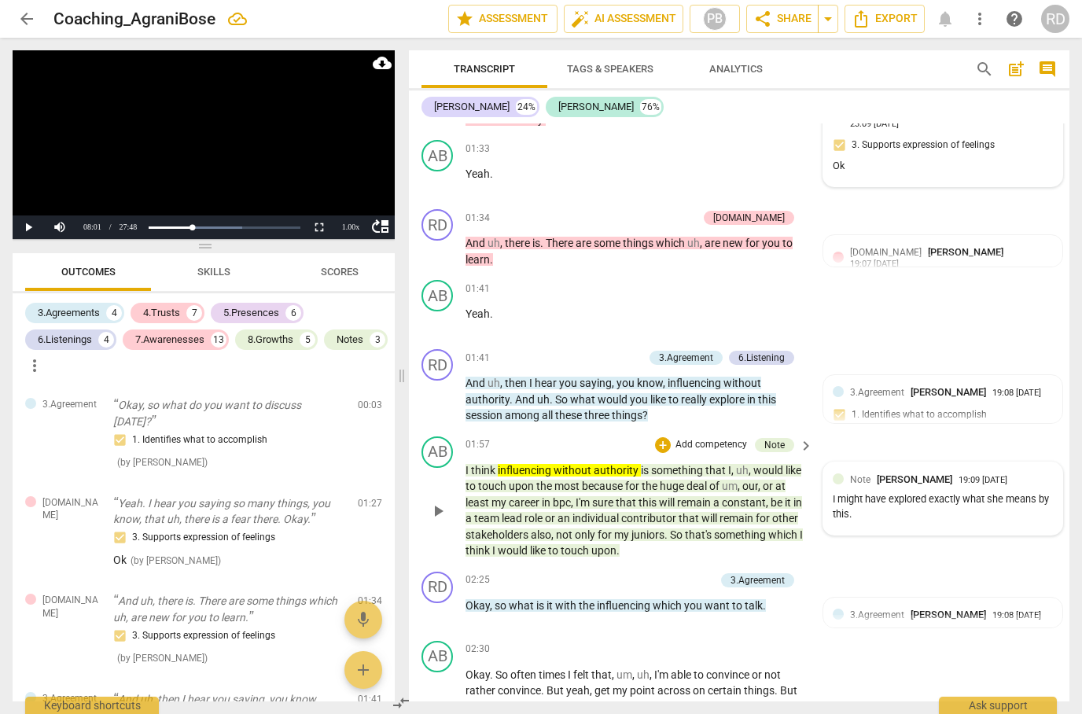
click at [1004, 476] on div "19:09 [DATE]" at bounding box center [983, 481] width 49 height 10
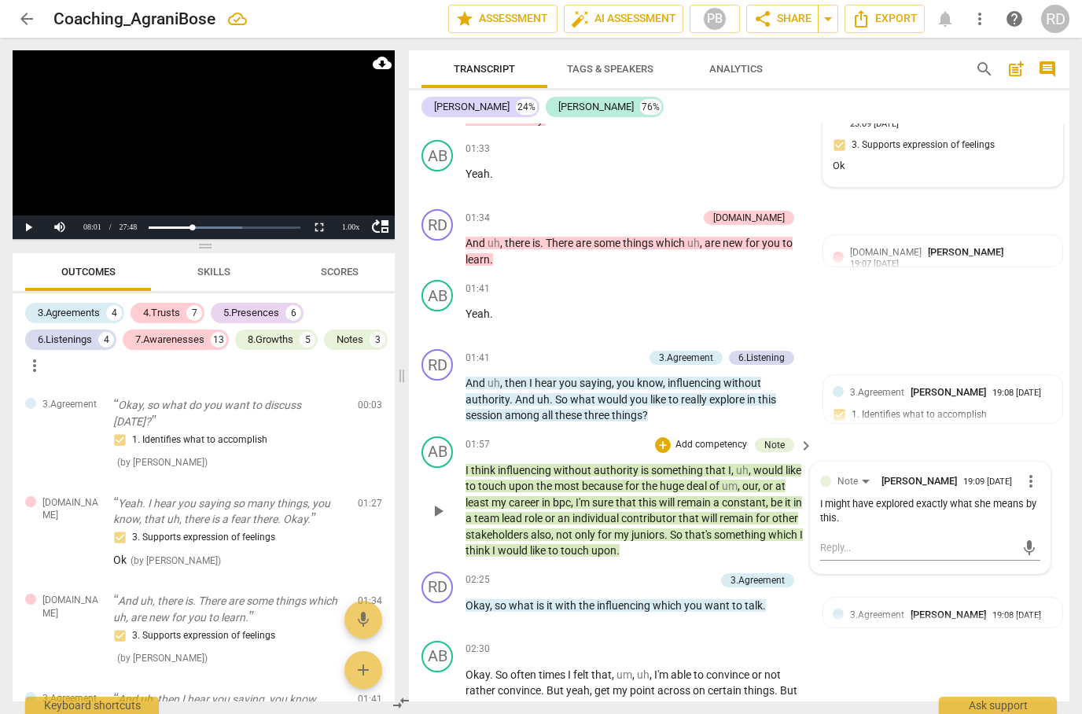
click at [942, 475] on span "[PERSON_NAME]" at bounding box center [920, 481] width 76 height 12
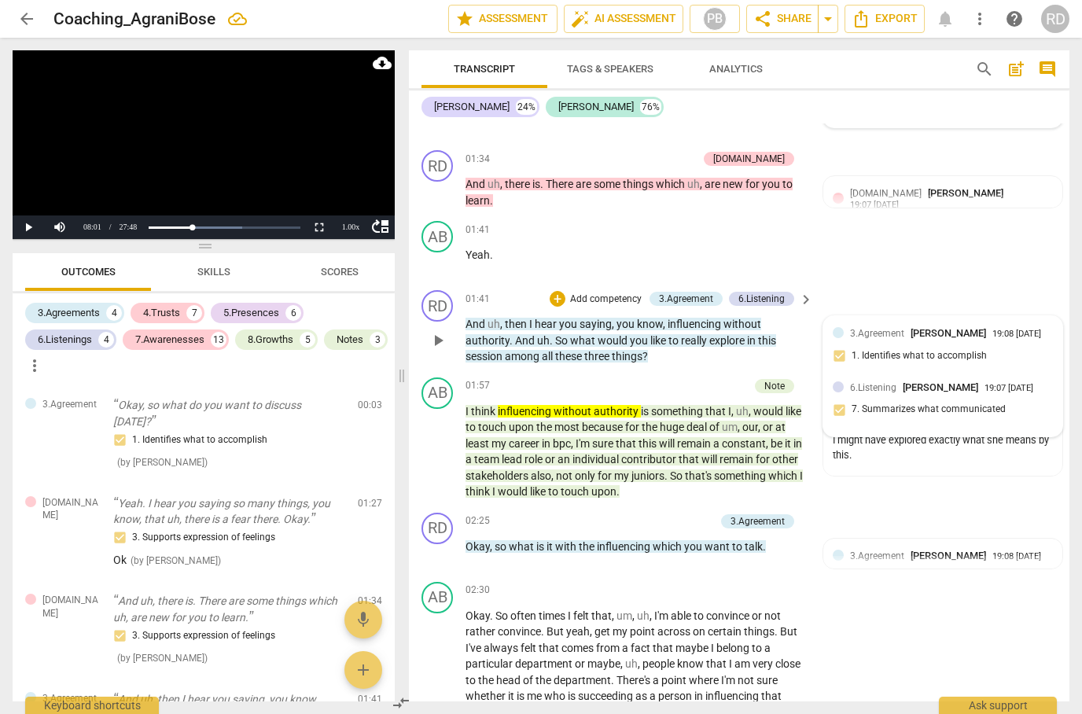
scroll to position [605, 0]
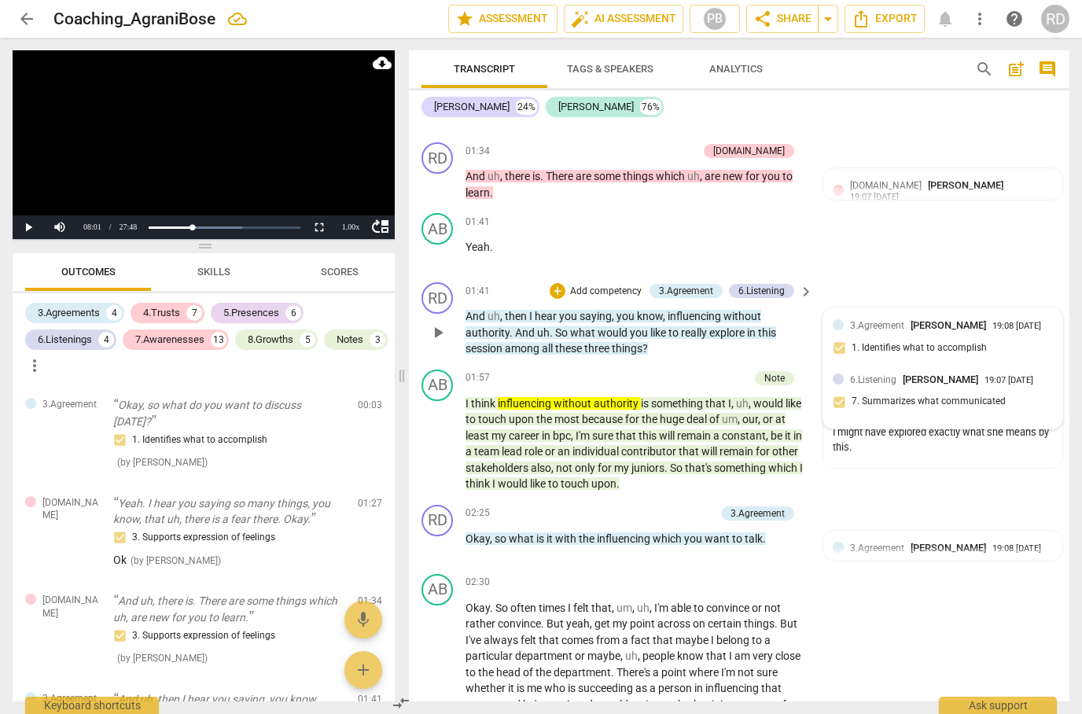
click at [983, 413] on div "6.Listening [PERSON_NAME] 19:07 [DATE] 7. Summarizes what communicated" at bounding box center [943, 396] width 220 height 48
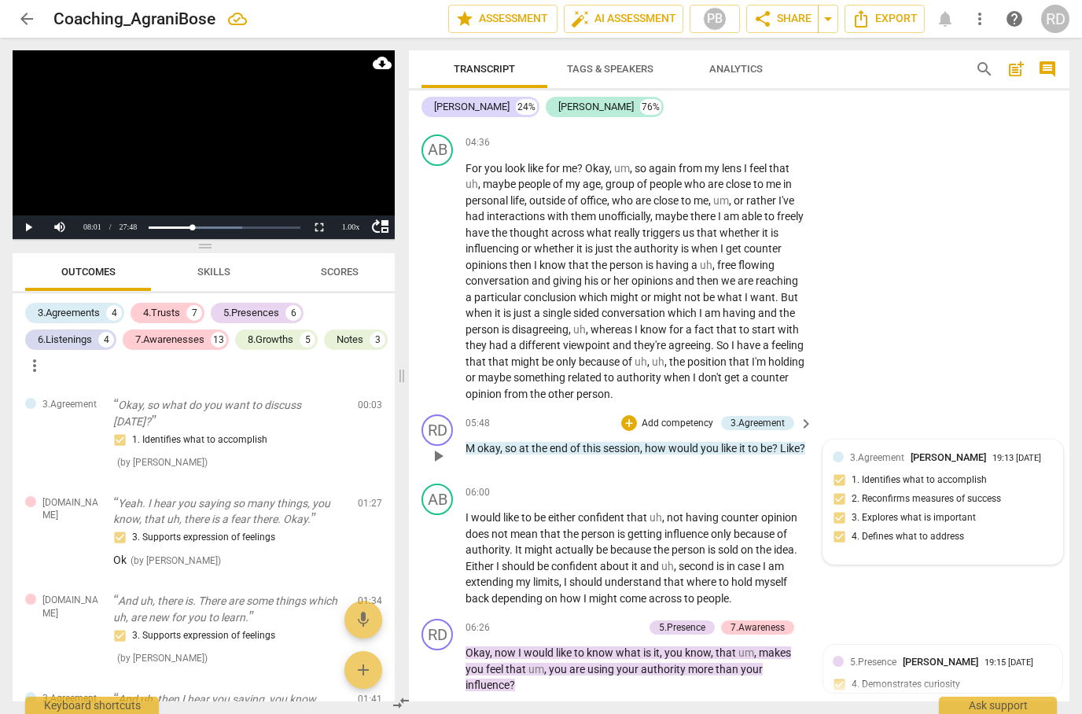
scroll to position [1634, 0]
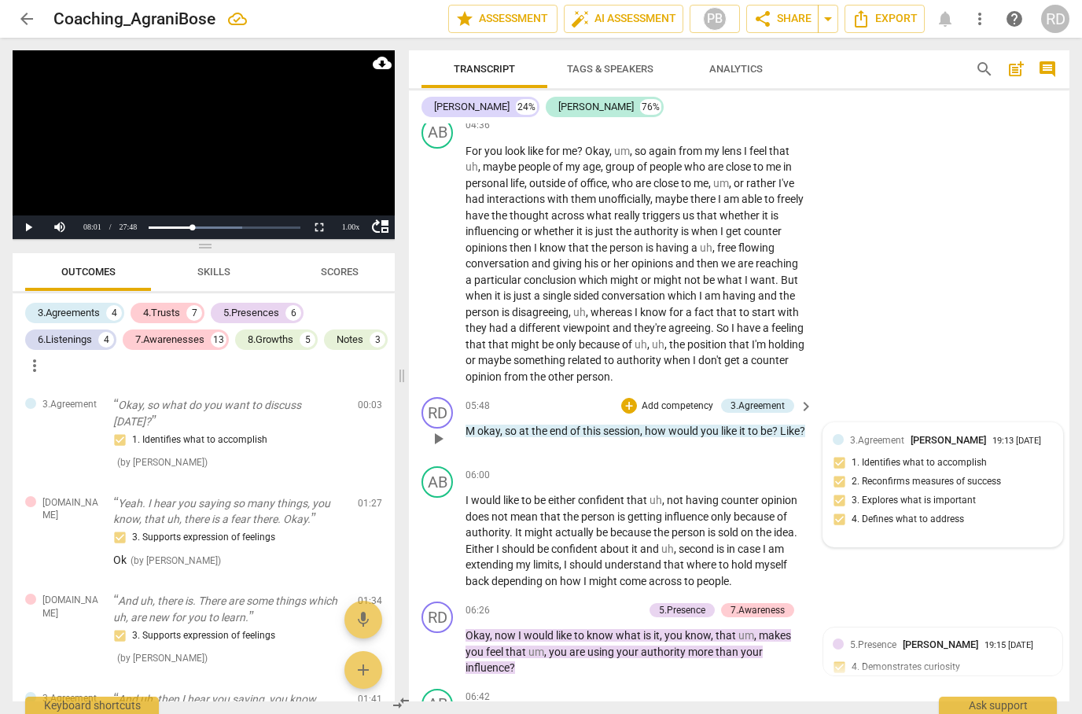
click at [844, 463] on div "3.Agreement [PERSON_NAME] 19:13 [DATE] 1. Identifies what to accomplish 2. Reco…" at bounding box center [943, 485] width 220 height 105
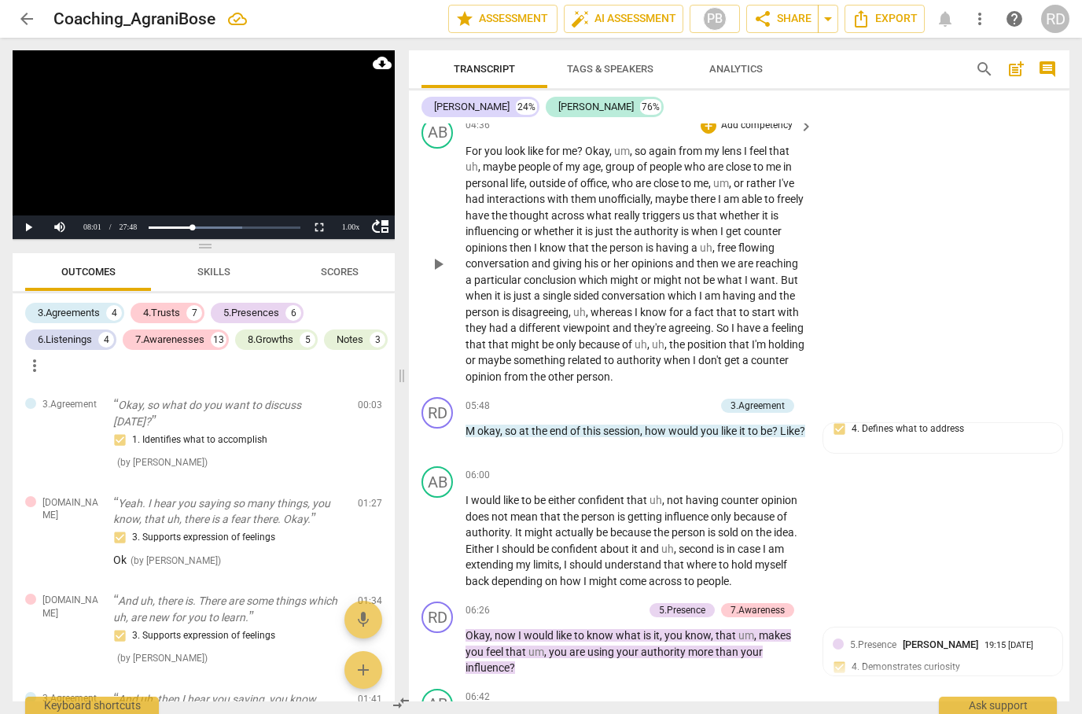
scroll to position [0, 0]
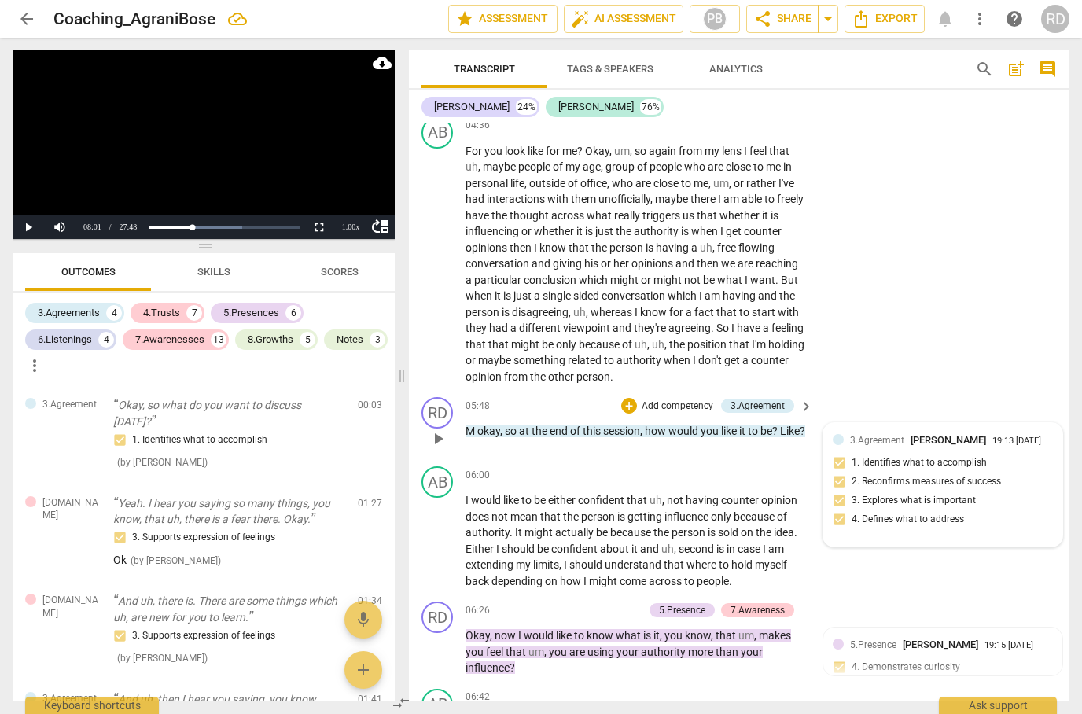
click at [956, 433] on div "3.Agreement [PERSON_NAME] 19:13 [DATE]" at bounding box center [951, 440] width 203 height 15
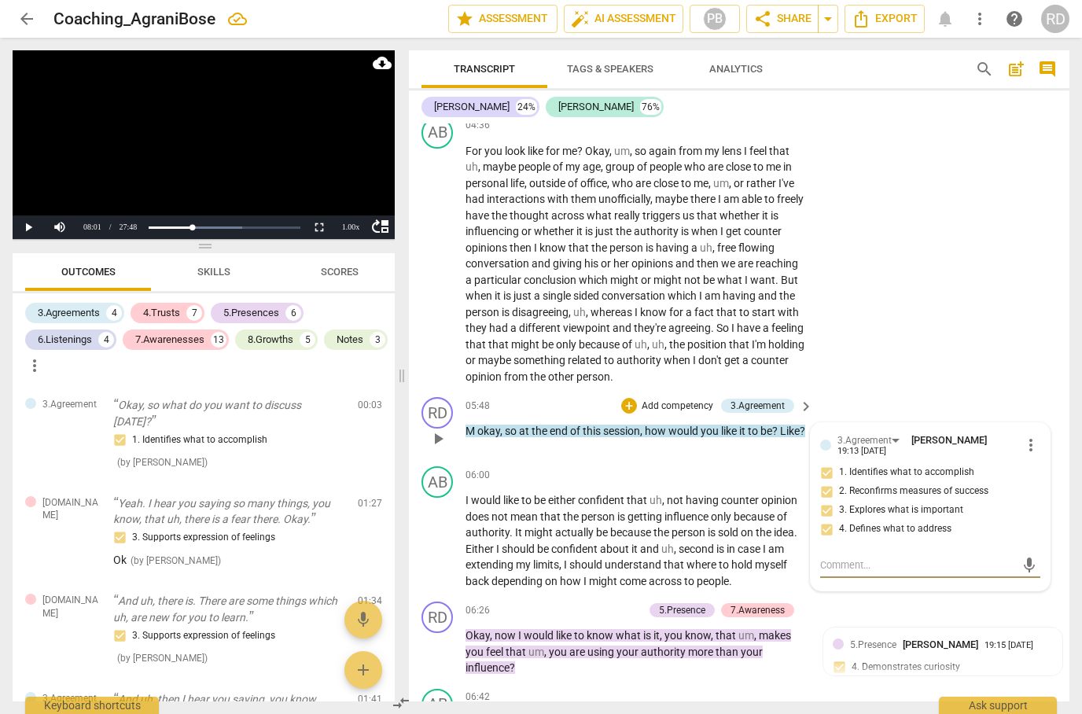
type textarea "A"
type textarea "Ag"
type textarea "Agr"
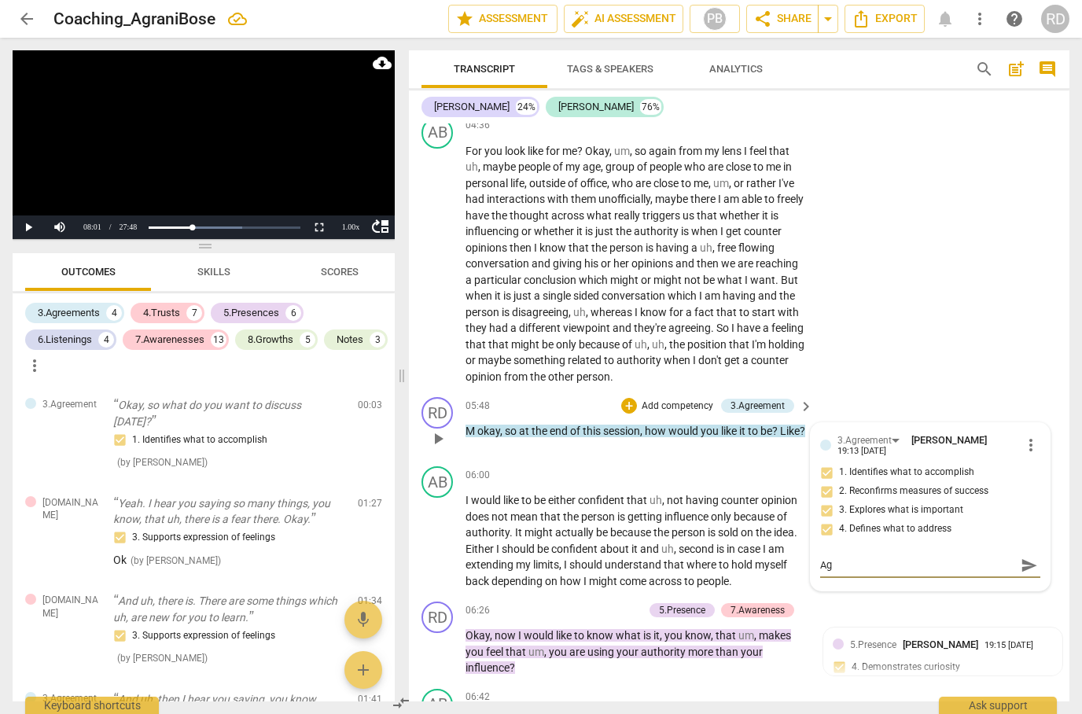
type textarea "Agr"
type textarea "Agre"
type textarea "Agree"
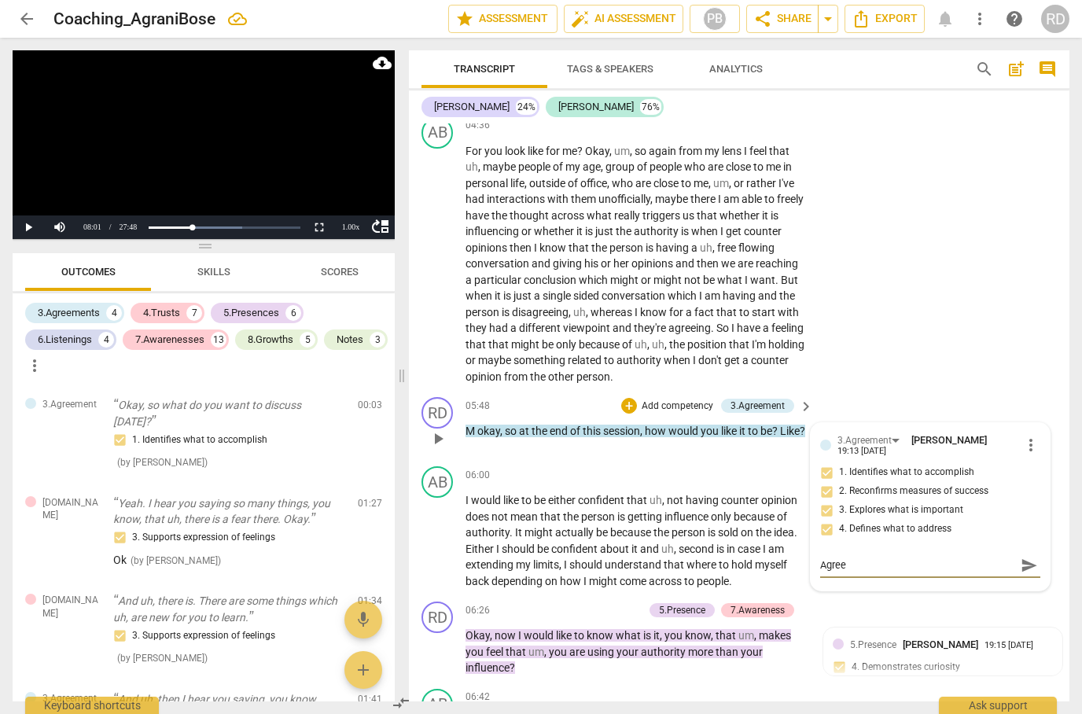
type textarea "Agree"
type textarea "Agree w"
type textarea "Agree wi"
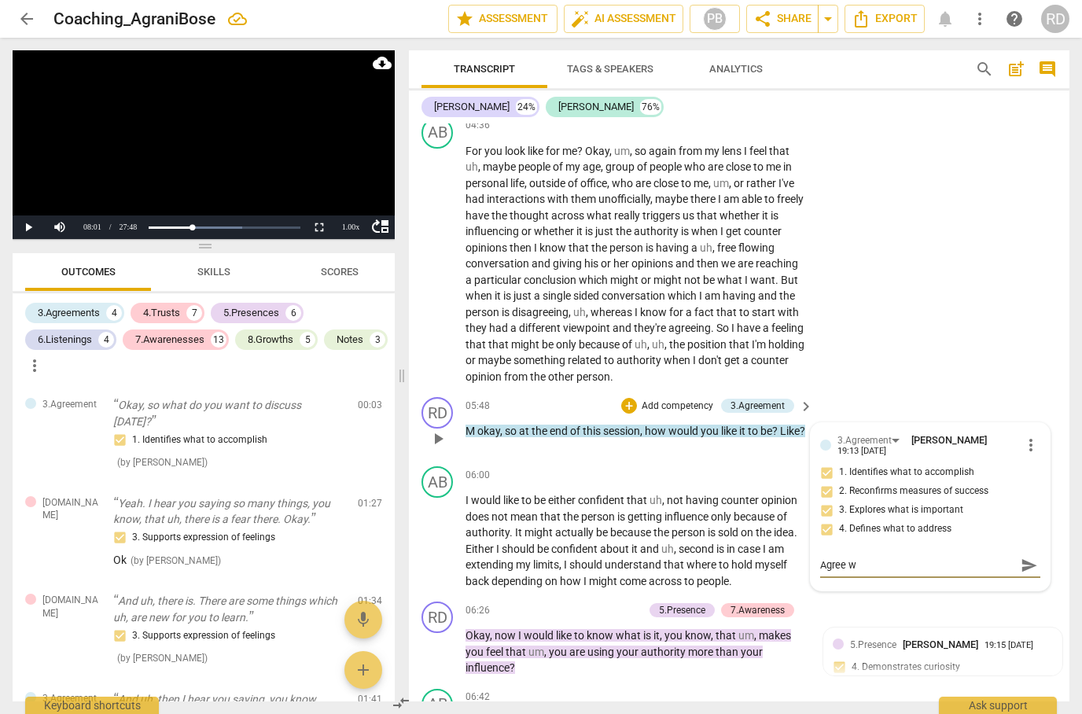
type textarea "Agree wi"
type textarea "Agree wit"
type textarea "Agree with"
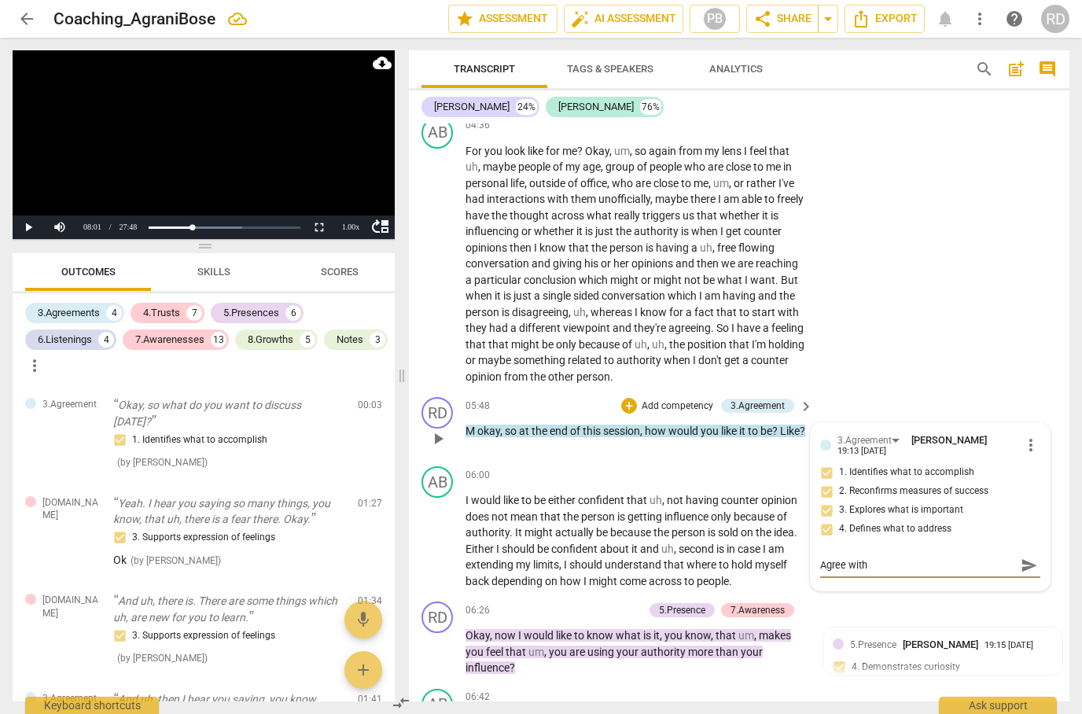
type textarea "Agree with"
type textarea "Agree with 1"
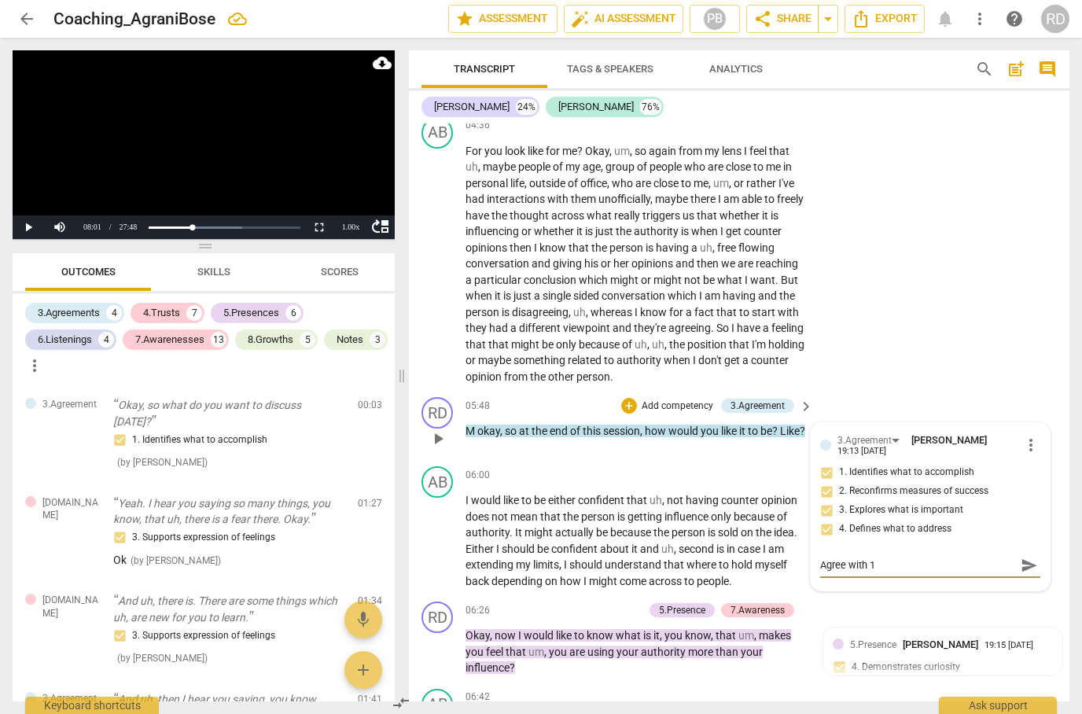
type textarea "Agree with 1"
type textarea "Agree with 1 a"
type textarea "Agree with 1 an"
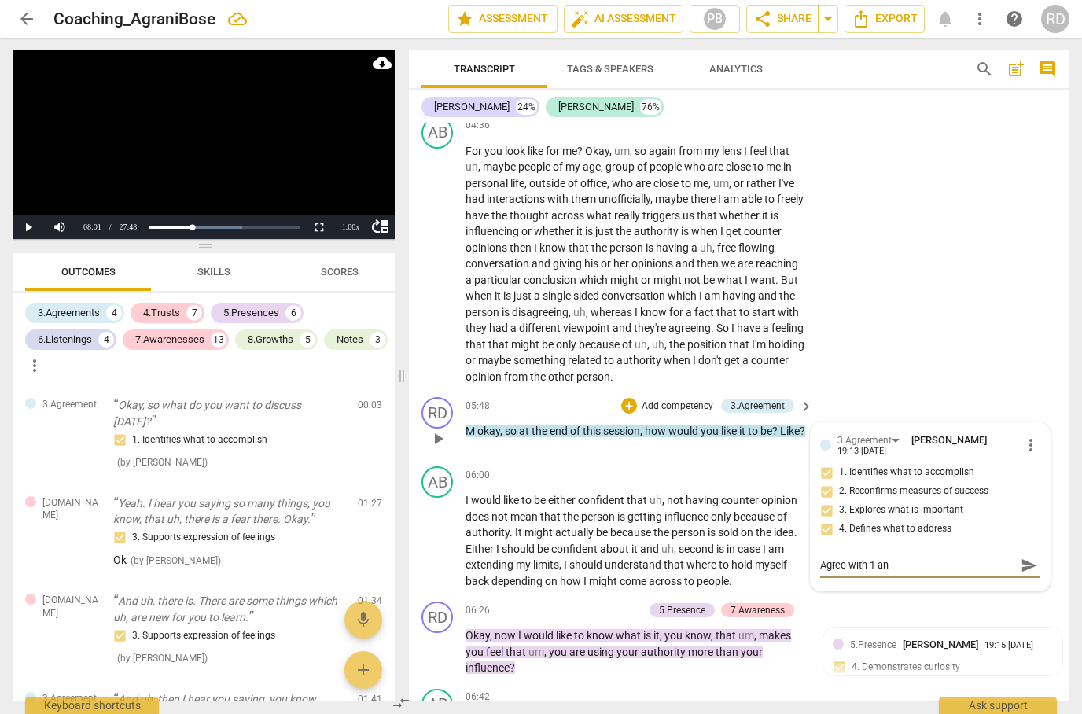
type textarea "Agree with 1 and"
type textarea "Agree with 1 and 3"
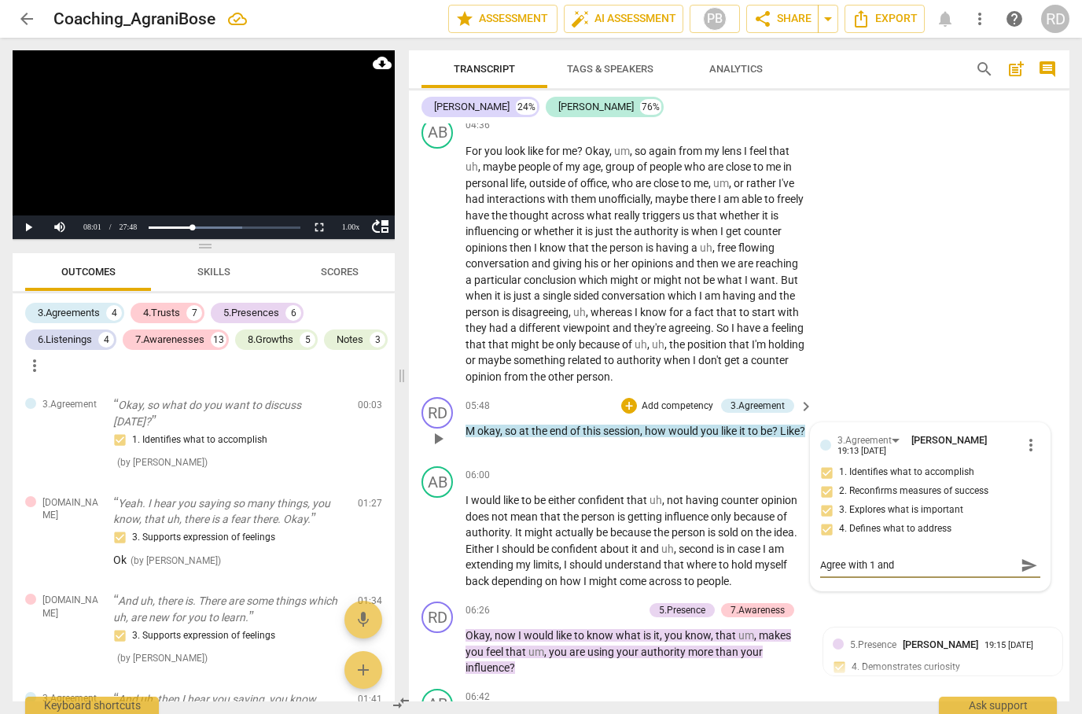
type textarea "Agree with 1 and 3"
click at [1025, 557] on span "send" at bounding box center [1029, 565] width 17 height 17
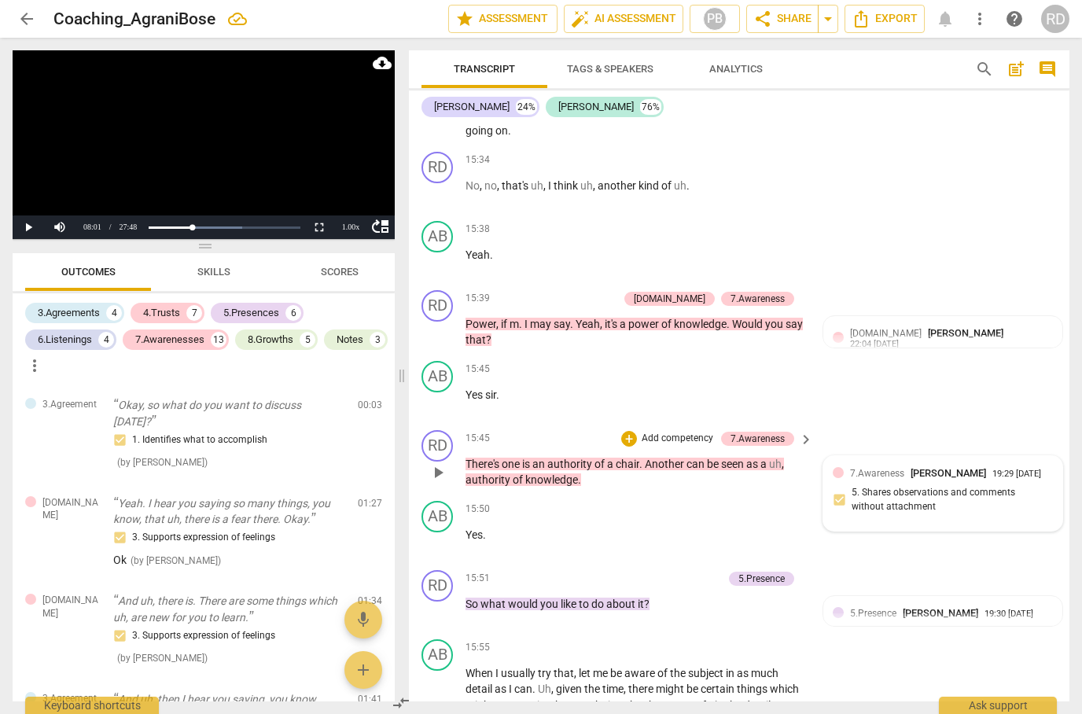
scroll to position [4620, 0]
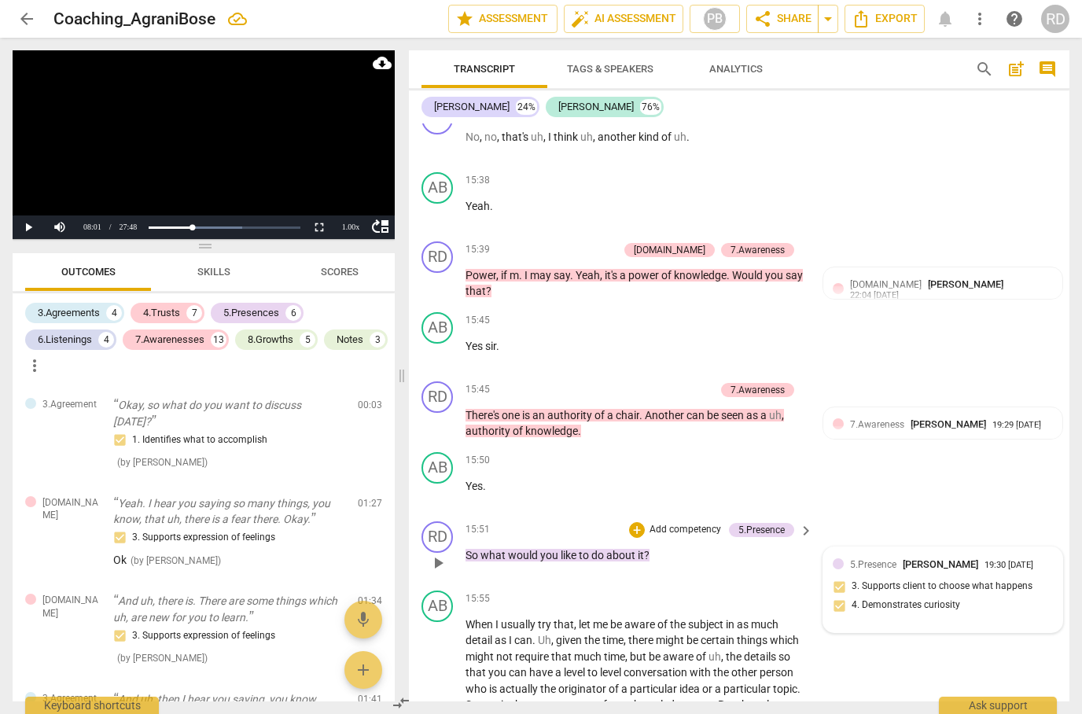
click at [1011, 557] on div "5.Presence [PERSON_NAME] 19:30 [DATE] 3. Supports client to choose what happens…" at bounding box center [943, 590] width 220 height 67
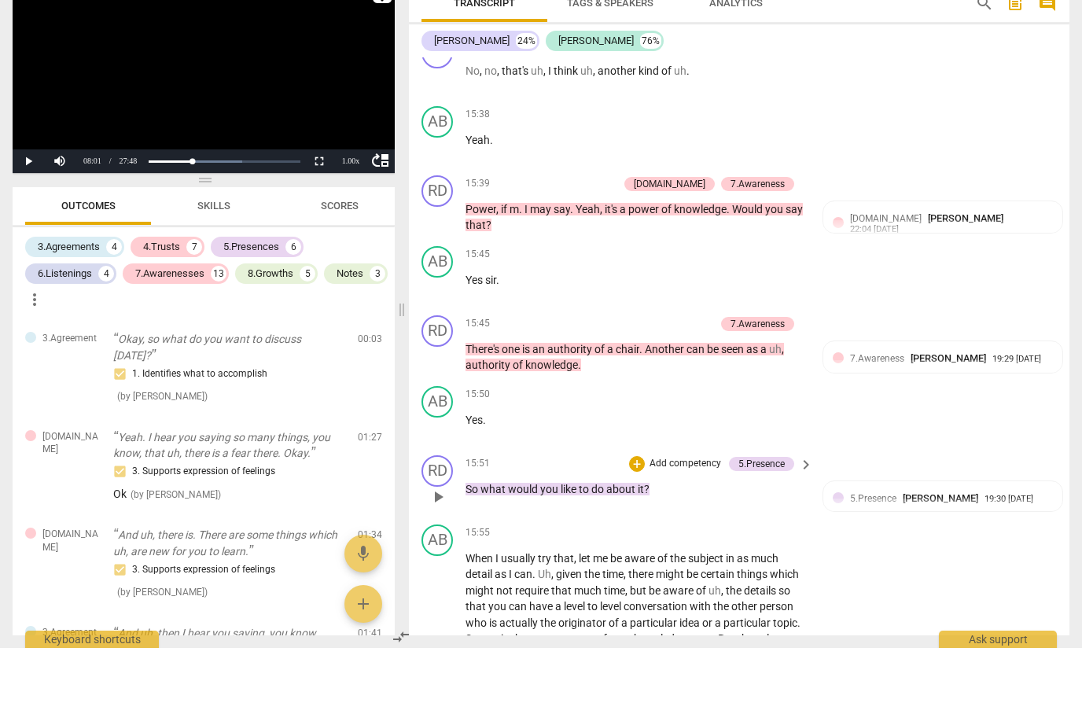
scroll to position [53, 0]
click at [995, 515] on div "RD play_arrow pause 15:51 + Add competency 5.Presence keyboard_arrow_right So w…" at bounding box center [739, 549] width 661 height 69
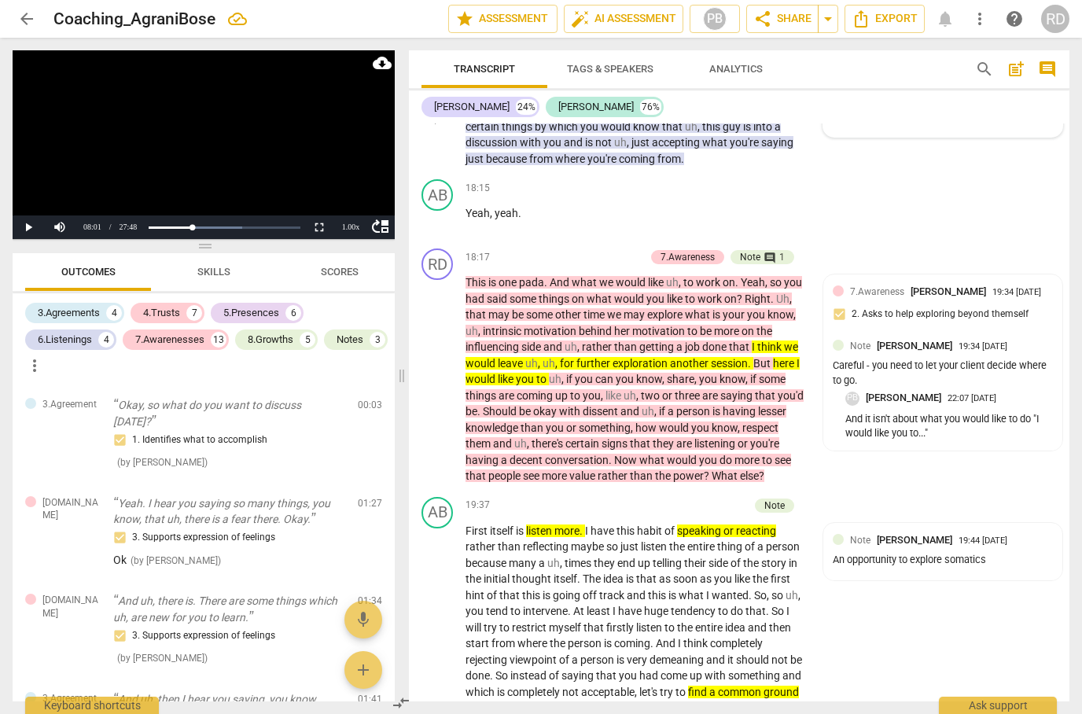
scroll to position [5833, 0]
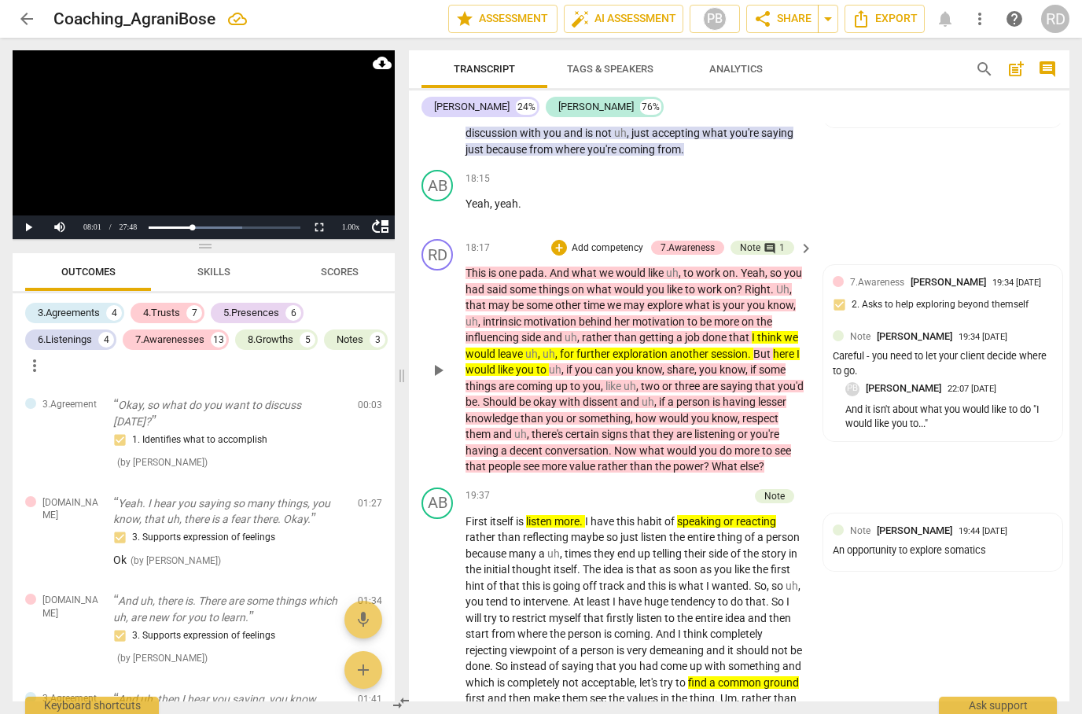
click at [1008, 385] on div "RD play_arrow pause 18:17 + Add competency 7.Awareness Note comment 1 keyboard_…" at bounding box center [739, 357] width 661 height 249
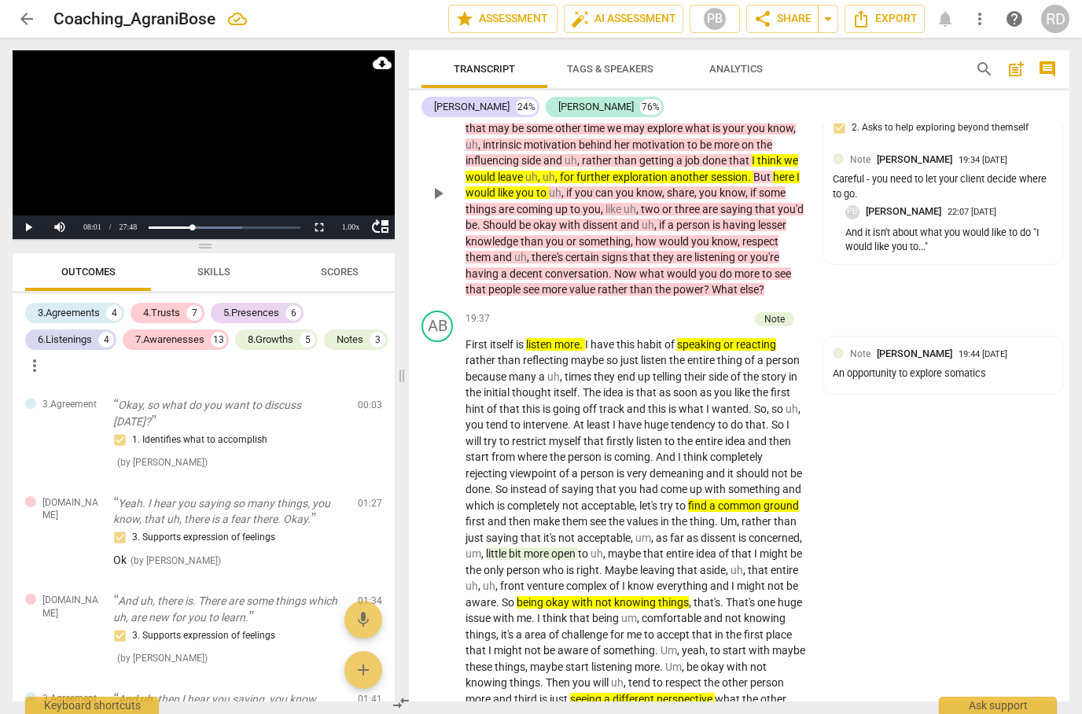
scroll to position [6011, 0]
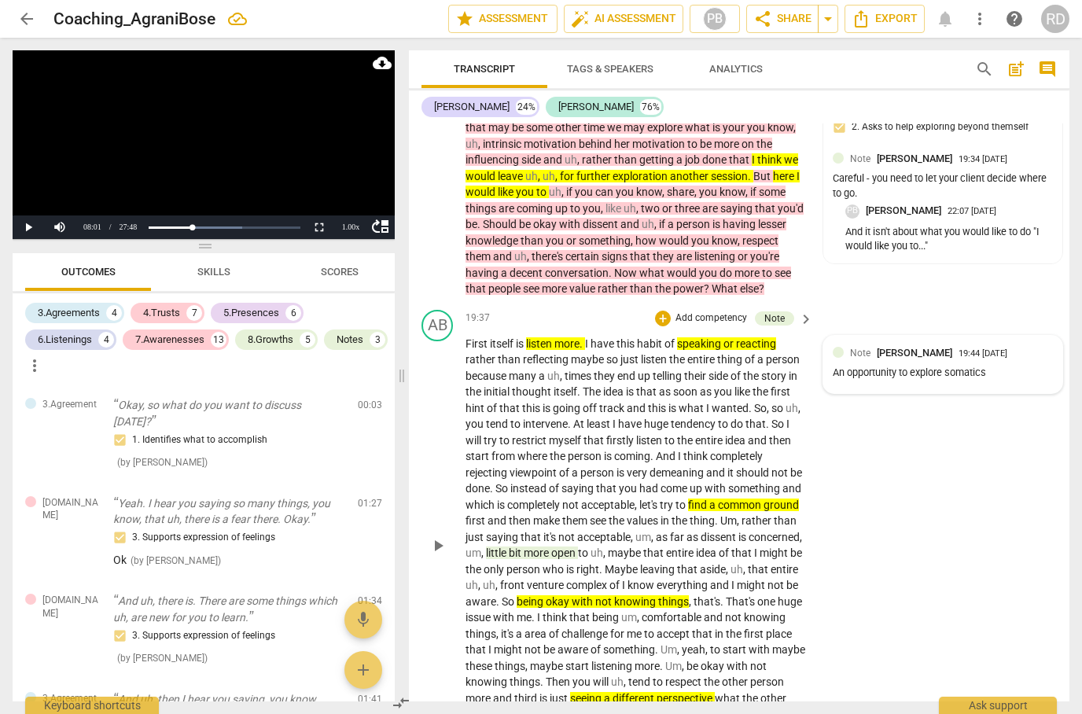
click at [1004, 366] on div "An opportunity to explore somatics" at bounding box center [943, 373] width 220 height 15
click at [973, 437] on div "AB play_arrow pause 19:37 + Add competency Note keyboard_arrow_right First itse…" at bounding box center [739, 533] width 661 height 458
click at [964, 345] on div "Note [PERSON_NAME] 19:44 [DATE] An opportunity to explore somatics" at bounding box center [943, 364] width 220 height 39
click at [899, 399] on textarea at bounding box center [917, 406] width 195 height 15
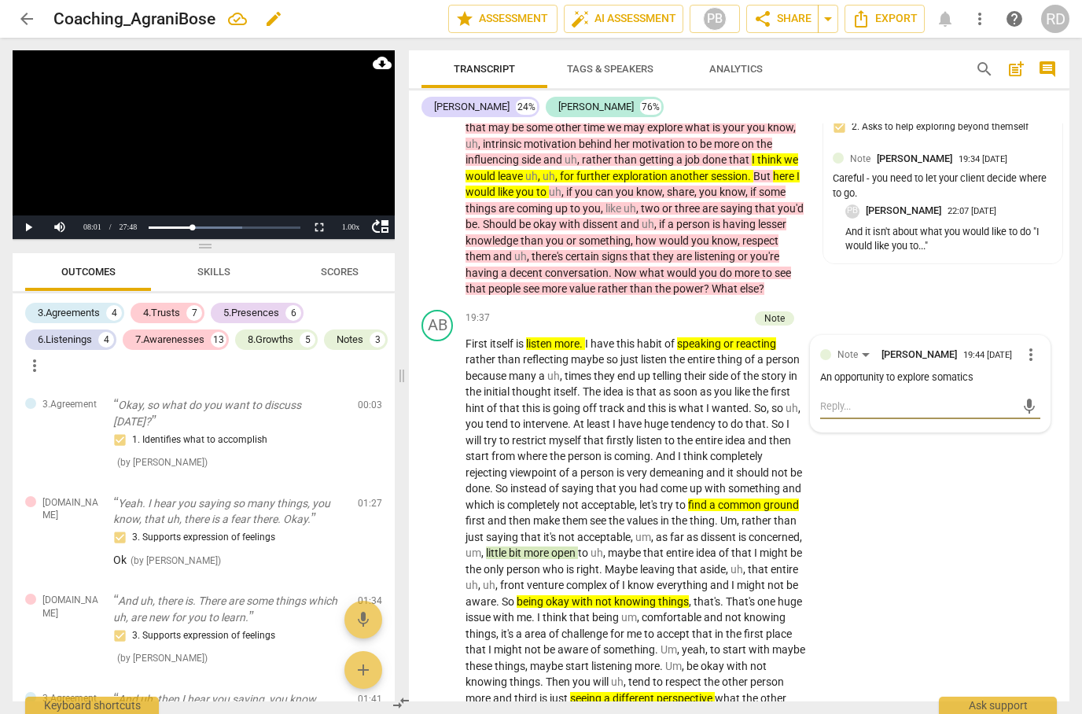
type textarea "H"
type textarea "Ho"
type textarea "How"
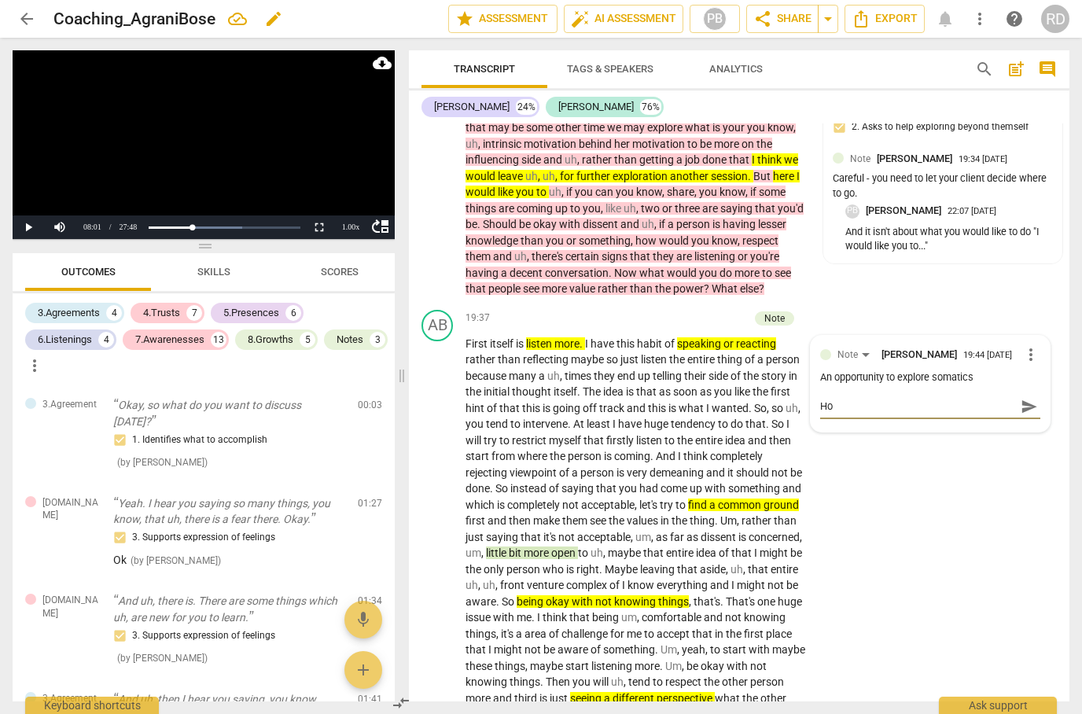
type textarea "How"
type textarea "How ?"
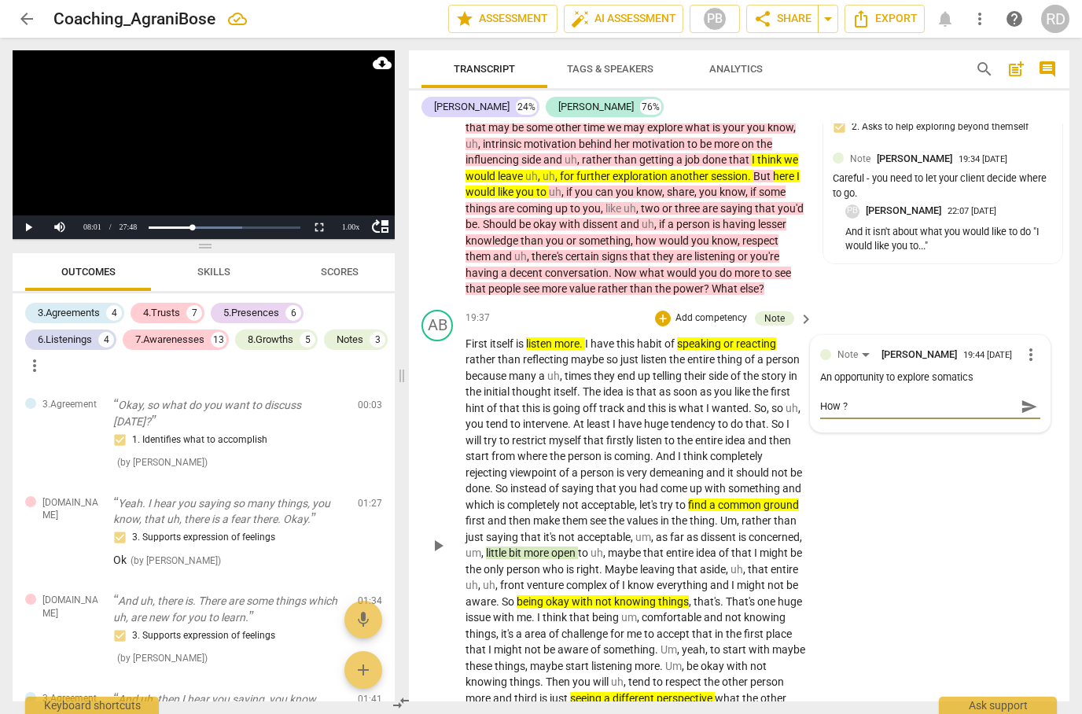
click at [1023, 398] on span "send" at bounding box center [1029, 406] width 17 height 17
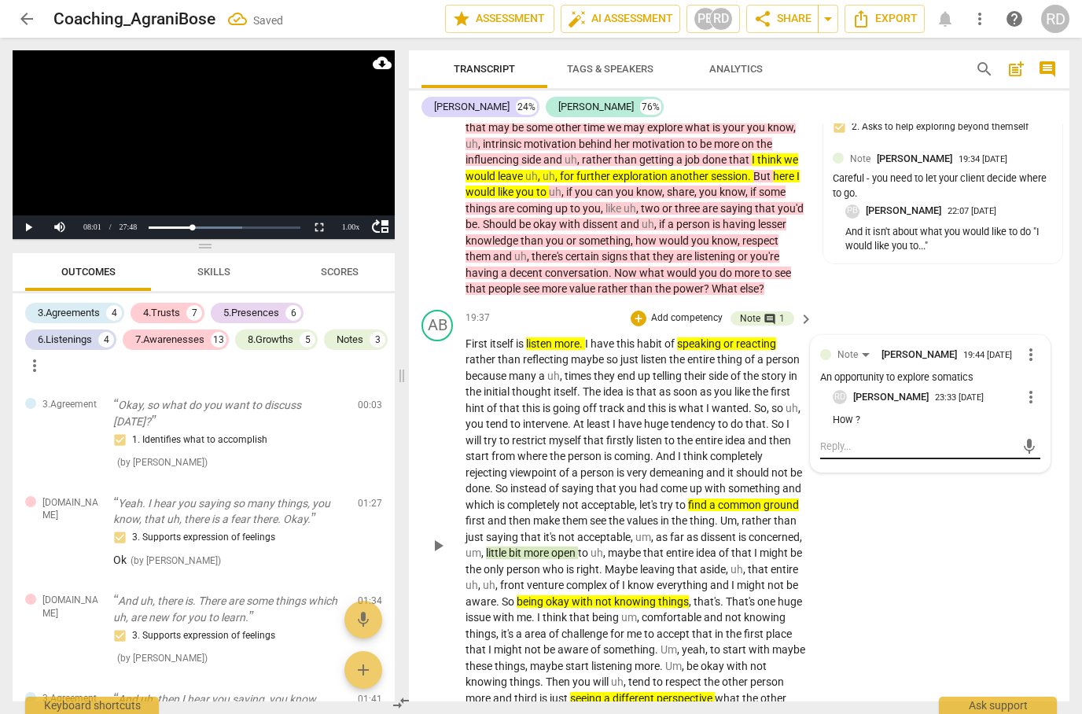
click at [922, 439] on textarea at bounding box center [917, 446] width 195 height 15
type textarea "E"
type textarea "Ex"
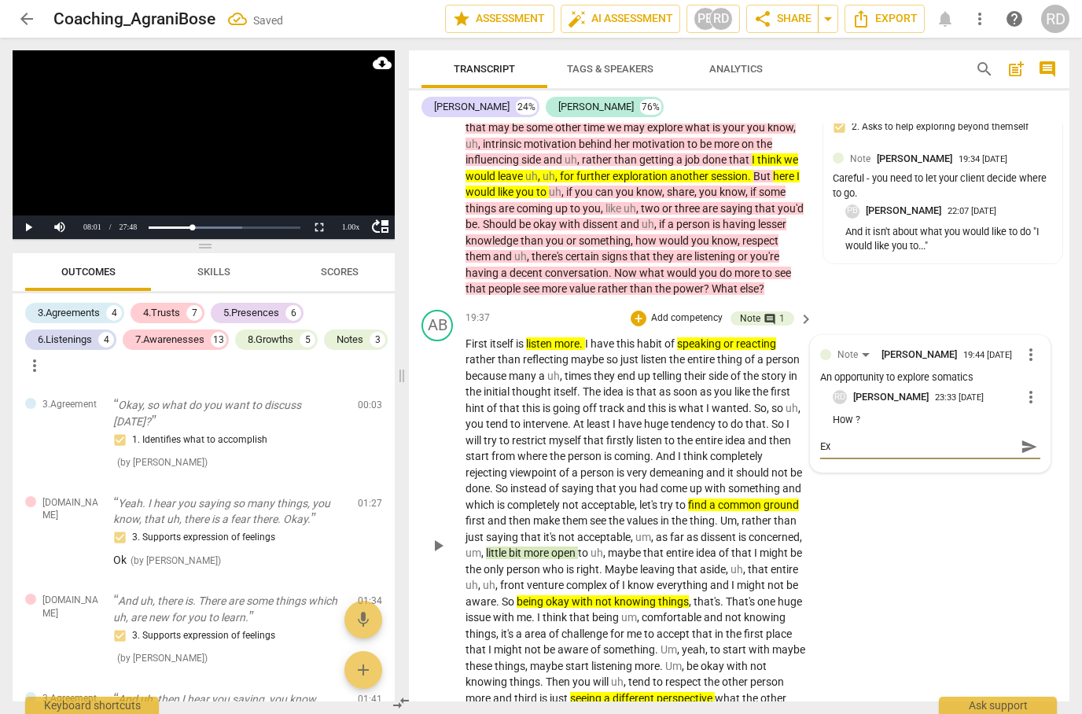
type textarea "Exa"
type textarea "Exam"
type textarea "Examp"
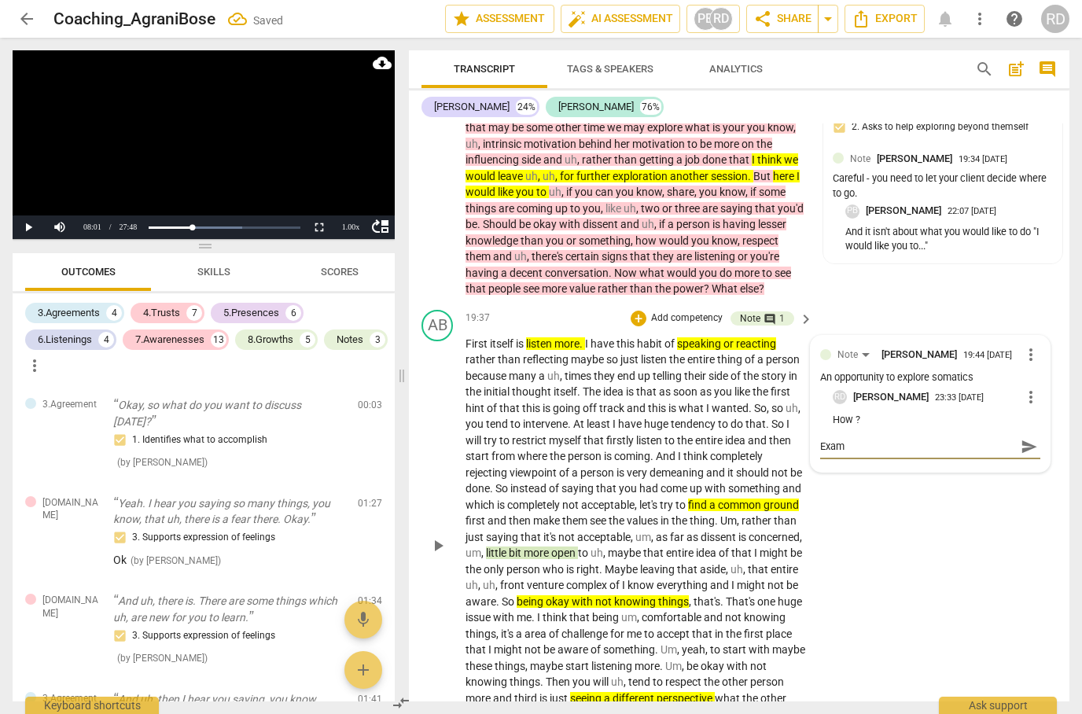
type textarea "Examp"
type textarea "Exampl"
type textarea "Example"
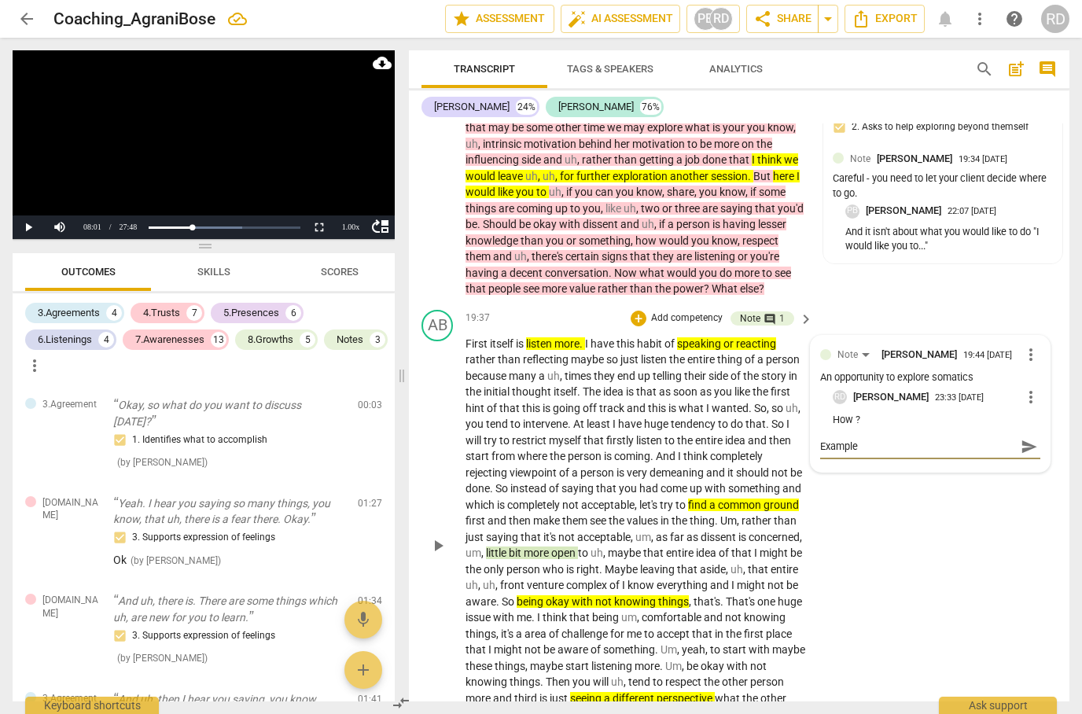
type textarea "Example"
type textarea "Example /"
type textarea "Example"
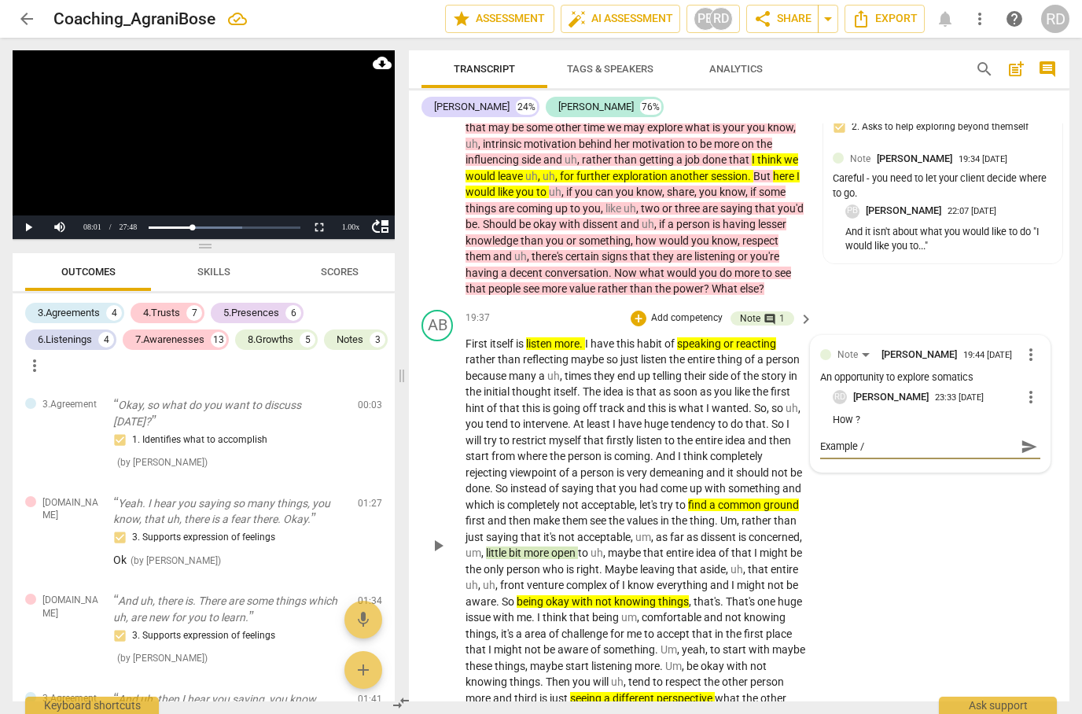
type textarea "Example"
type textarea "Example ?"
click at [1033, 438] on span "send" at bounding box center [1029, 446] width 17 height 17
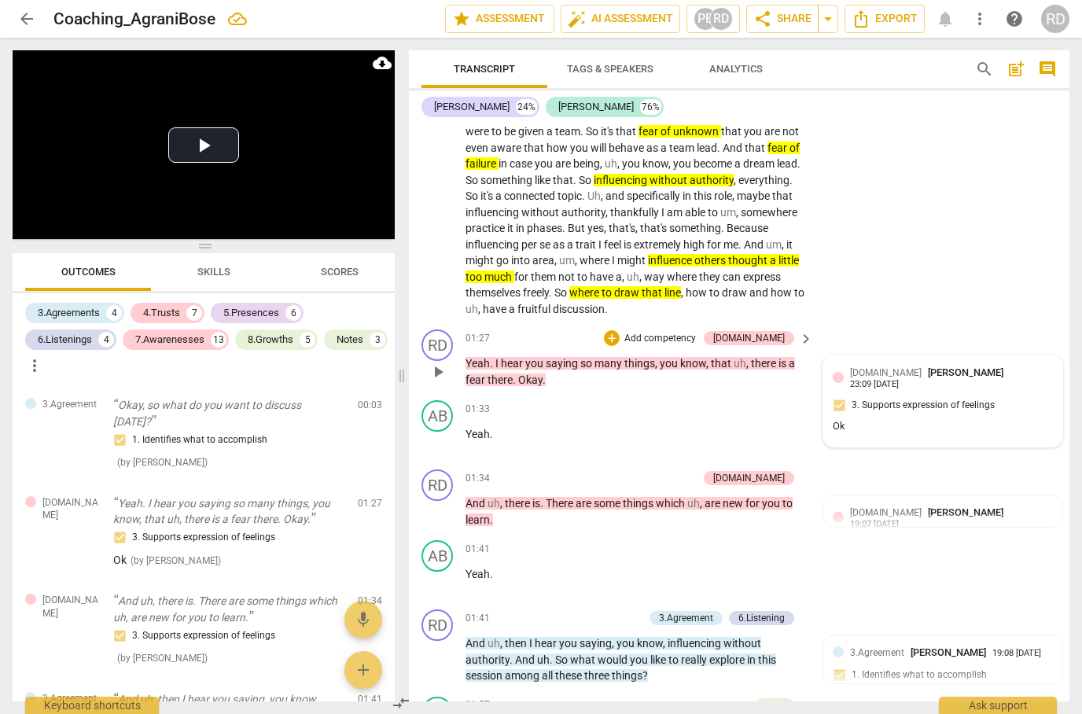
scroll to position [286, 0]
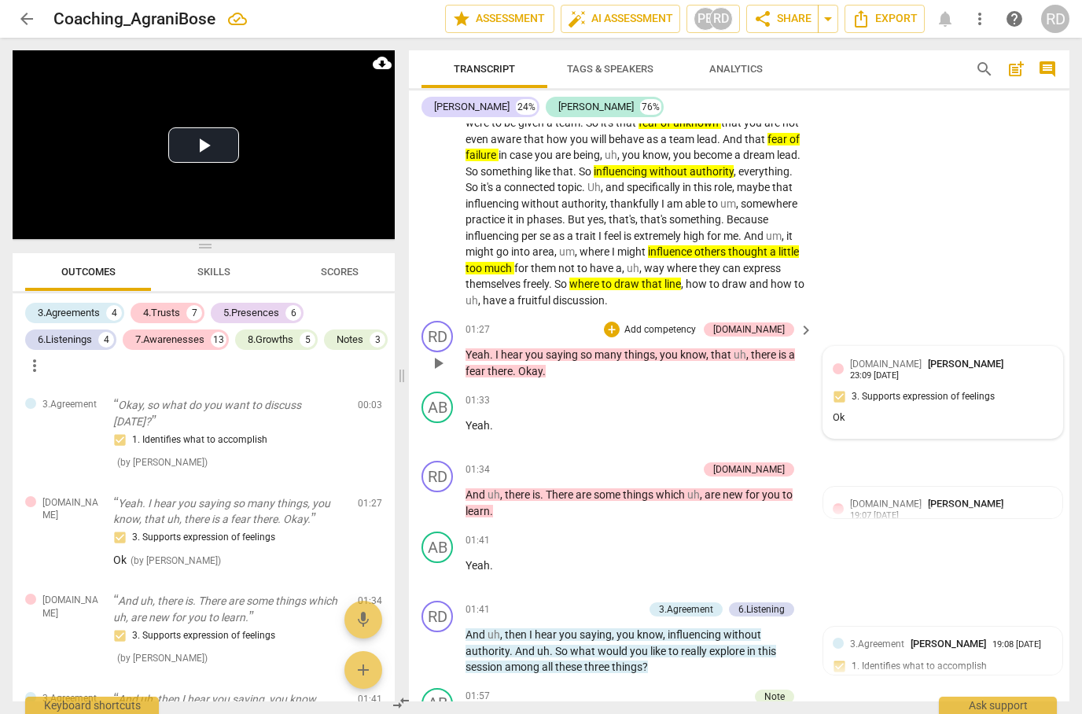
click at [901, 374] on div "[DOMAIN_NAME] [PERSON_NAME] 23:09 [DATE] 3. Supports expression of feelings Ok" at bounding box center [943, 392] width 220 height 72
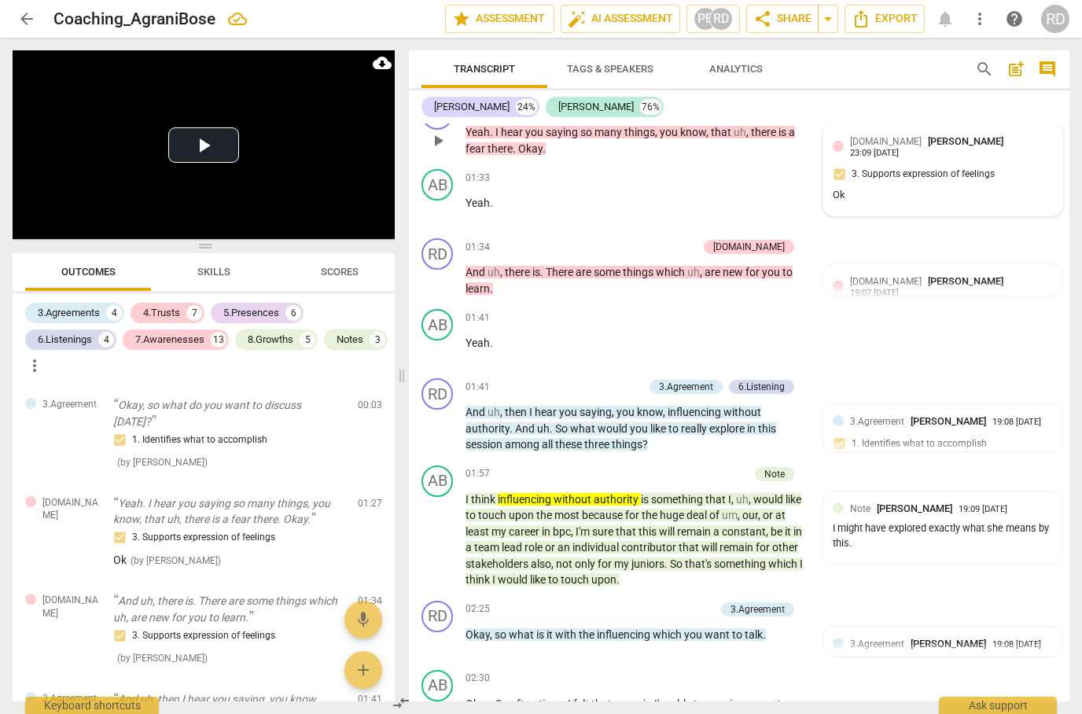
scroll to position [510, 0]
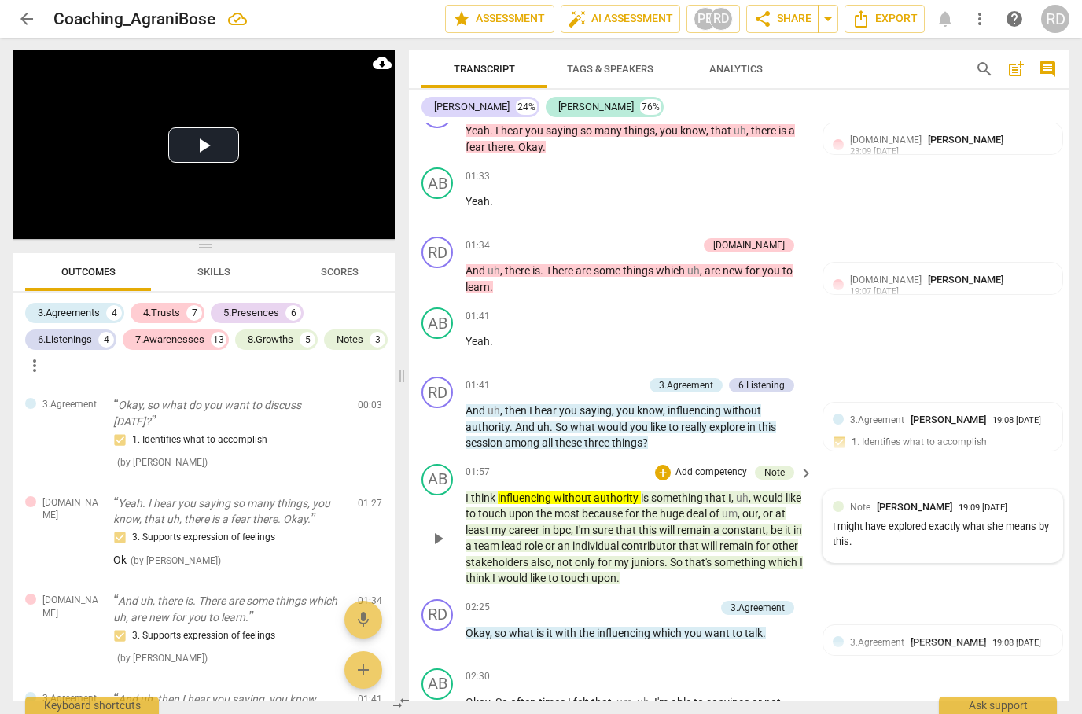
click at [894, 520] on div "I might have explored exactly what she means by this." at bounding box center [943, 535] width 220 height 30
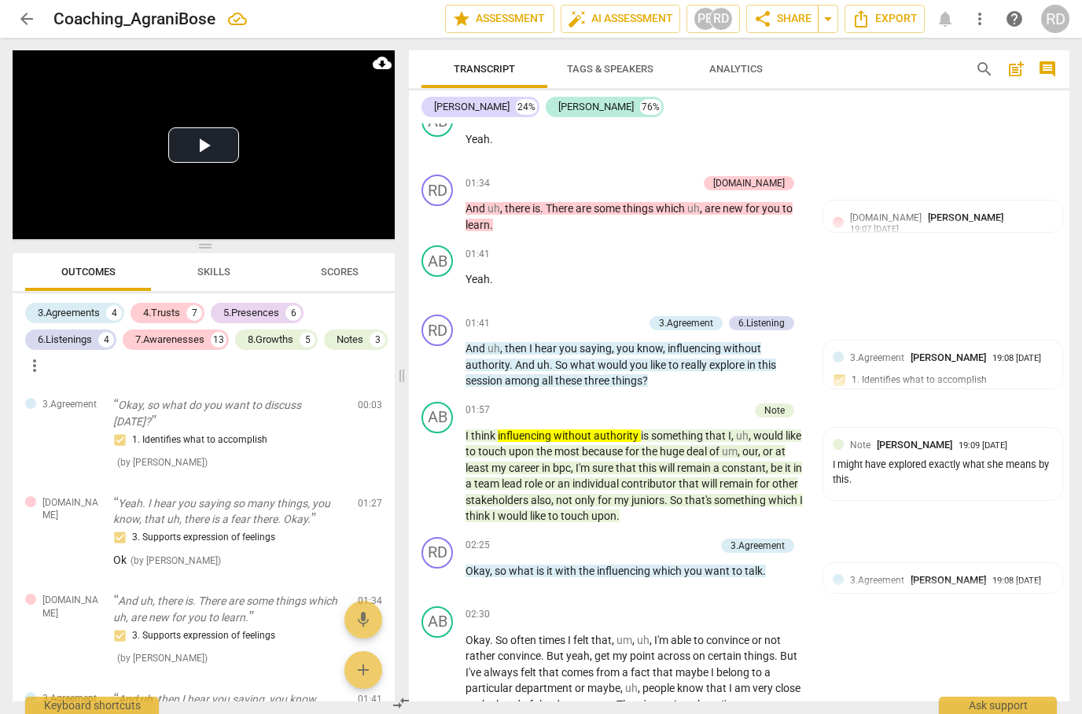
scroll to position [573, 0]
click at [934, 457] on div "I might have explored exactly what she means by this." at bounding box center [943, 472] width 220 height 30
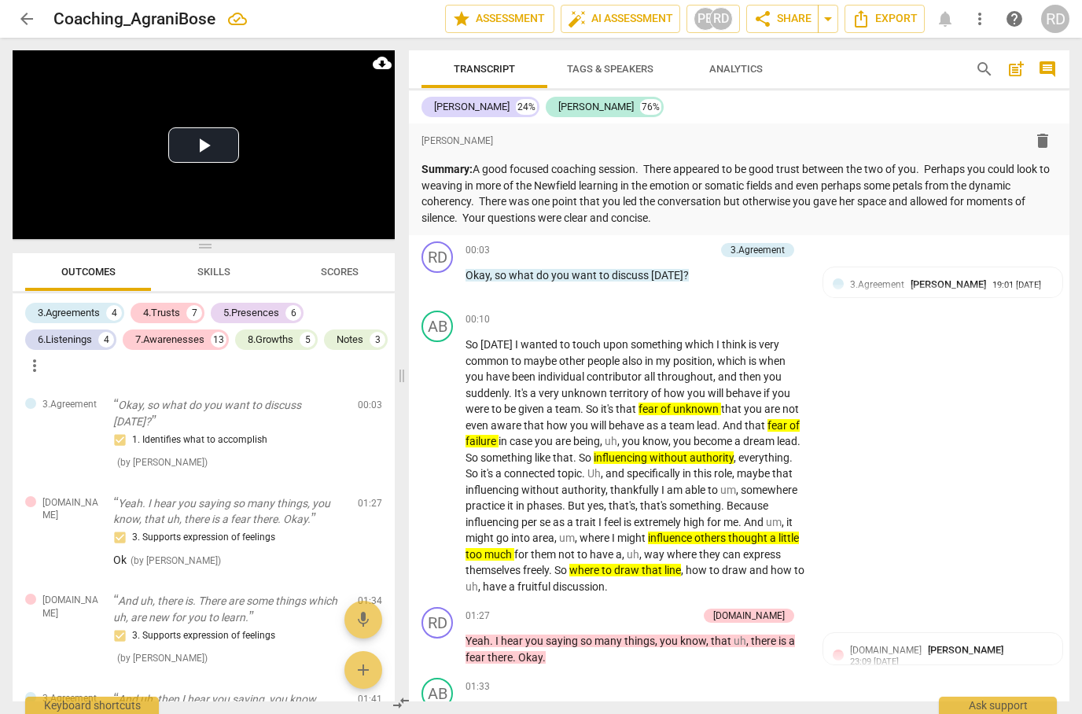
scroll to position [0, 0]
